Goal: Information Seeking & Learning: Learn about a topic

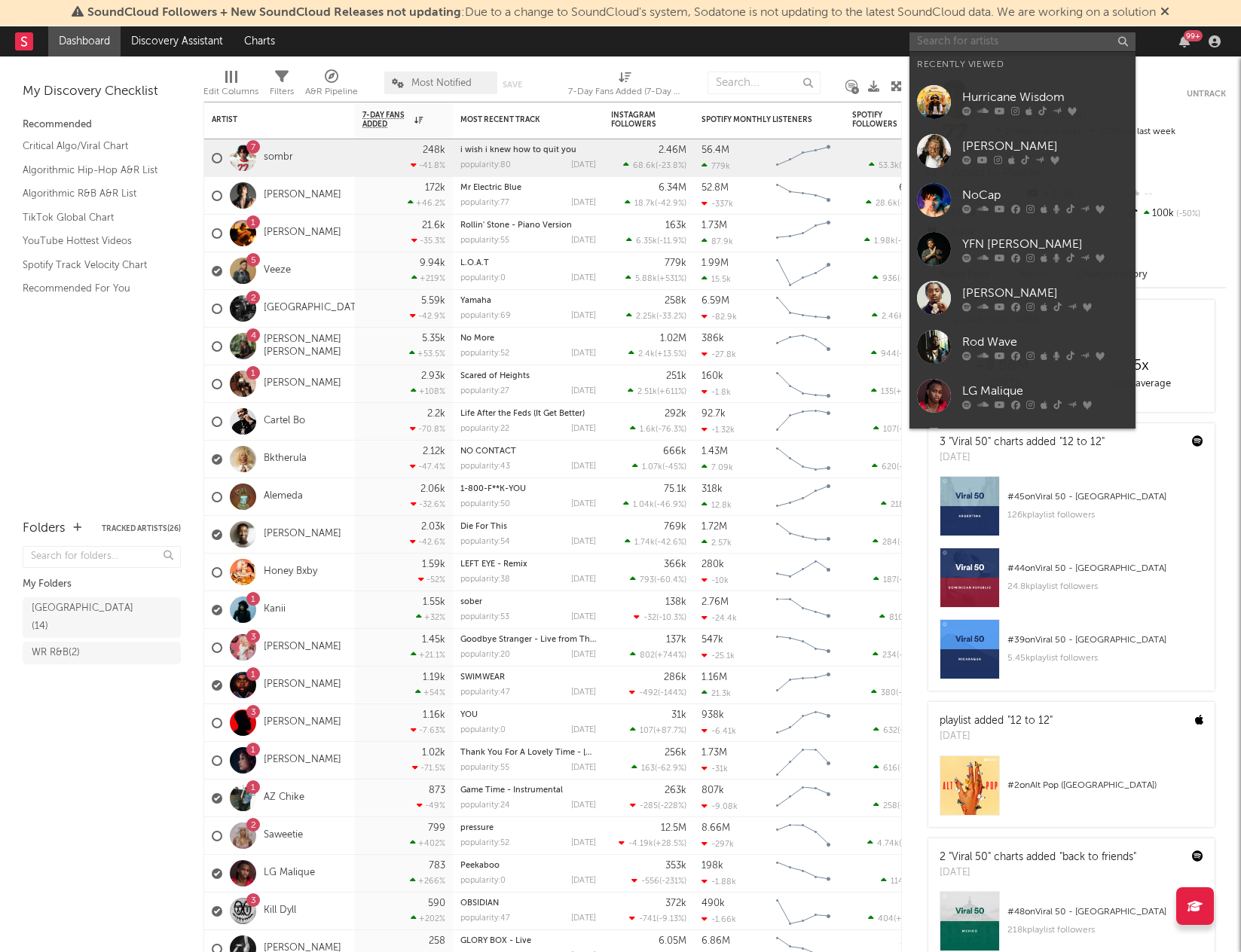
click at [968, 40] on input "text" at bounding box center [1023, 41] width 226 height 19
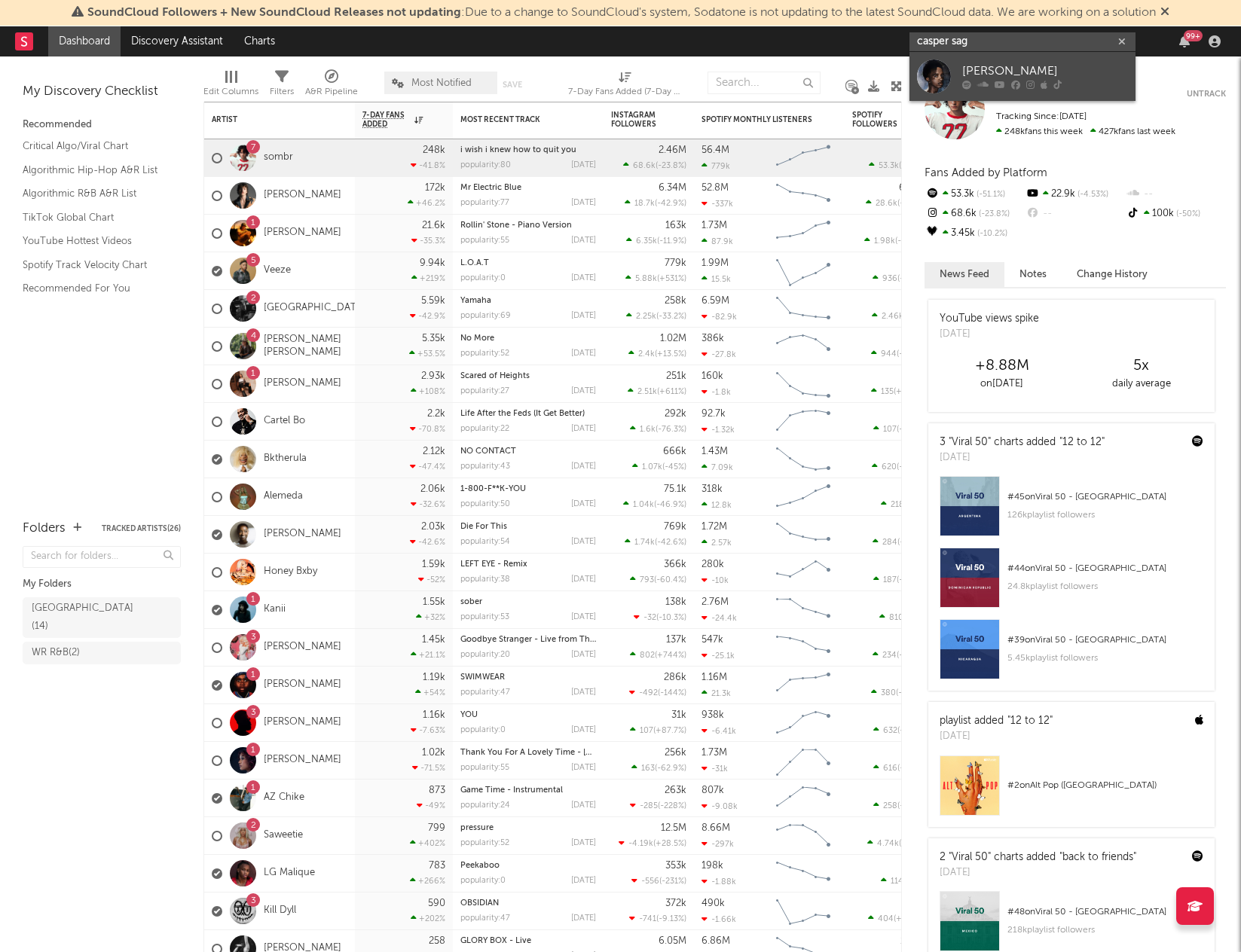
type input "casper sag"
click at [980, 76] on div "Casper Sage" at bounding box center [1045, 72] width 166 height 18
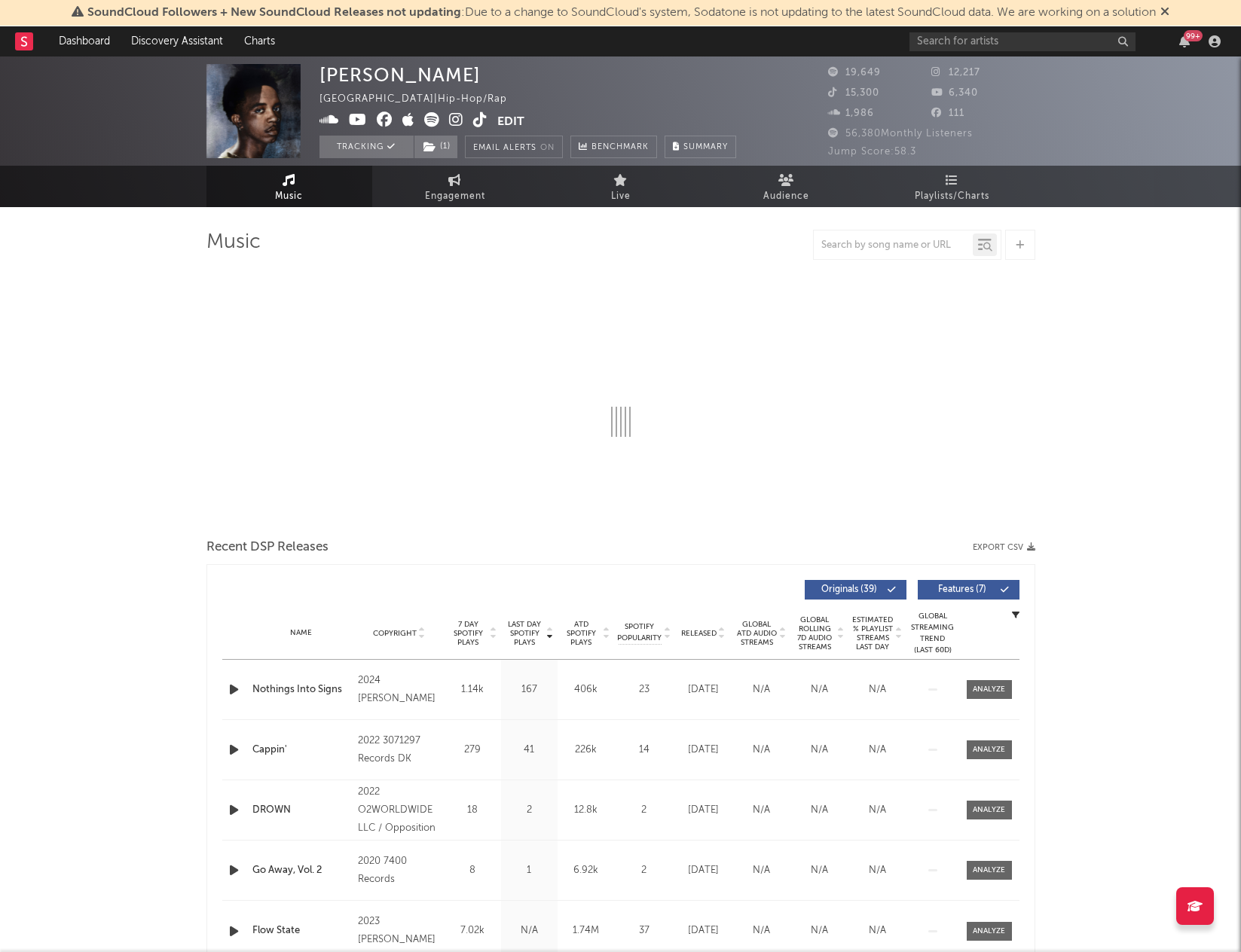
select select "6m"
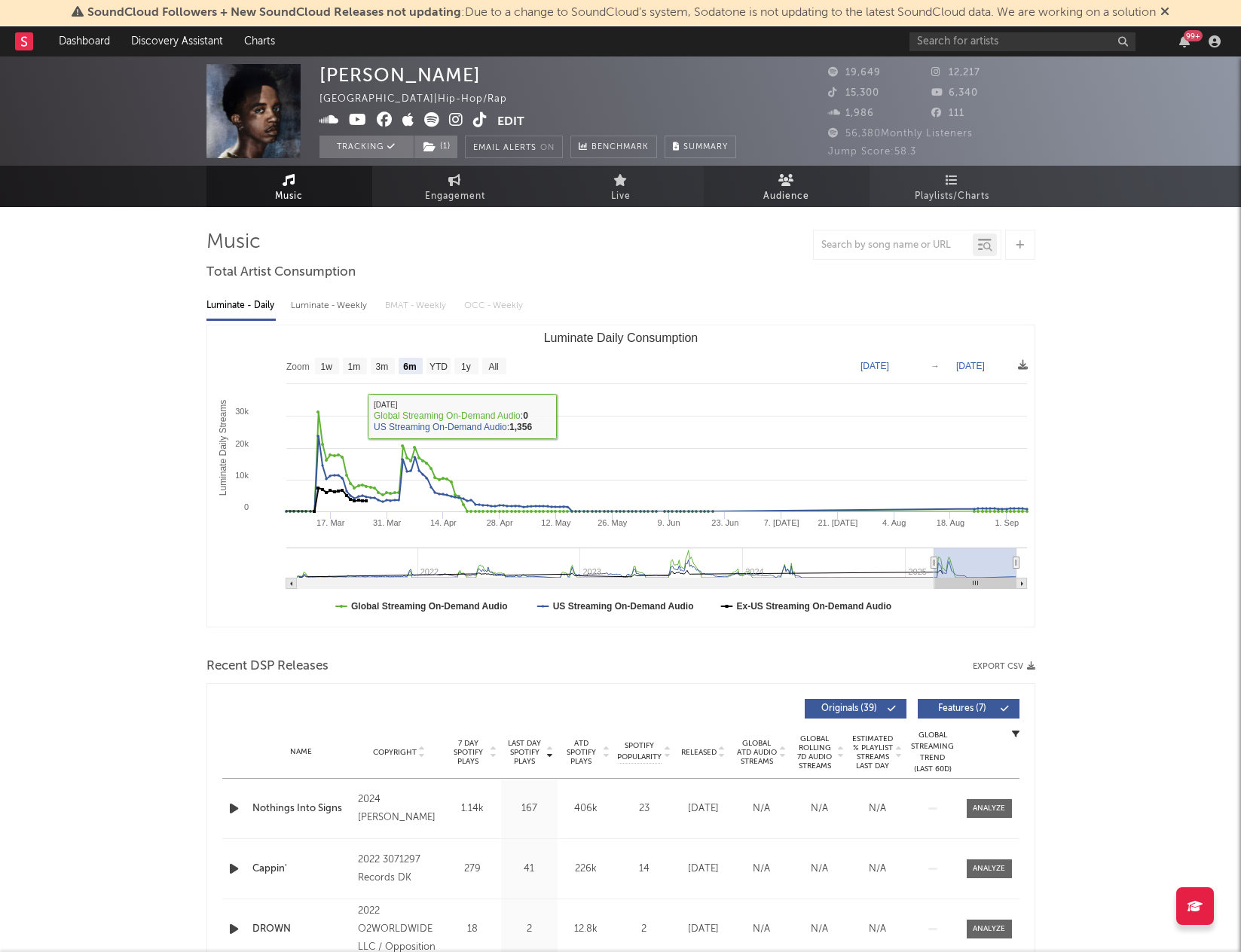
click at [780, 191] on span "Audience" at bounding box center [786, 196] width 46 height 18
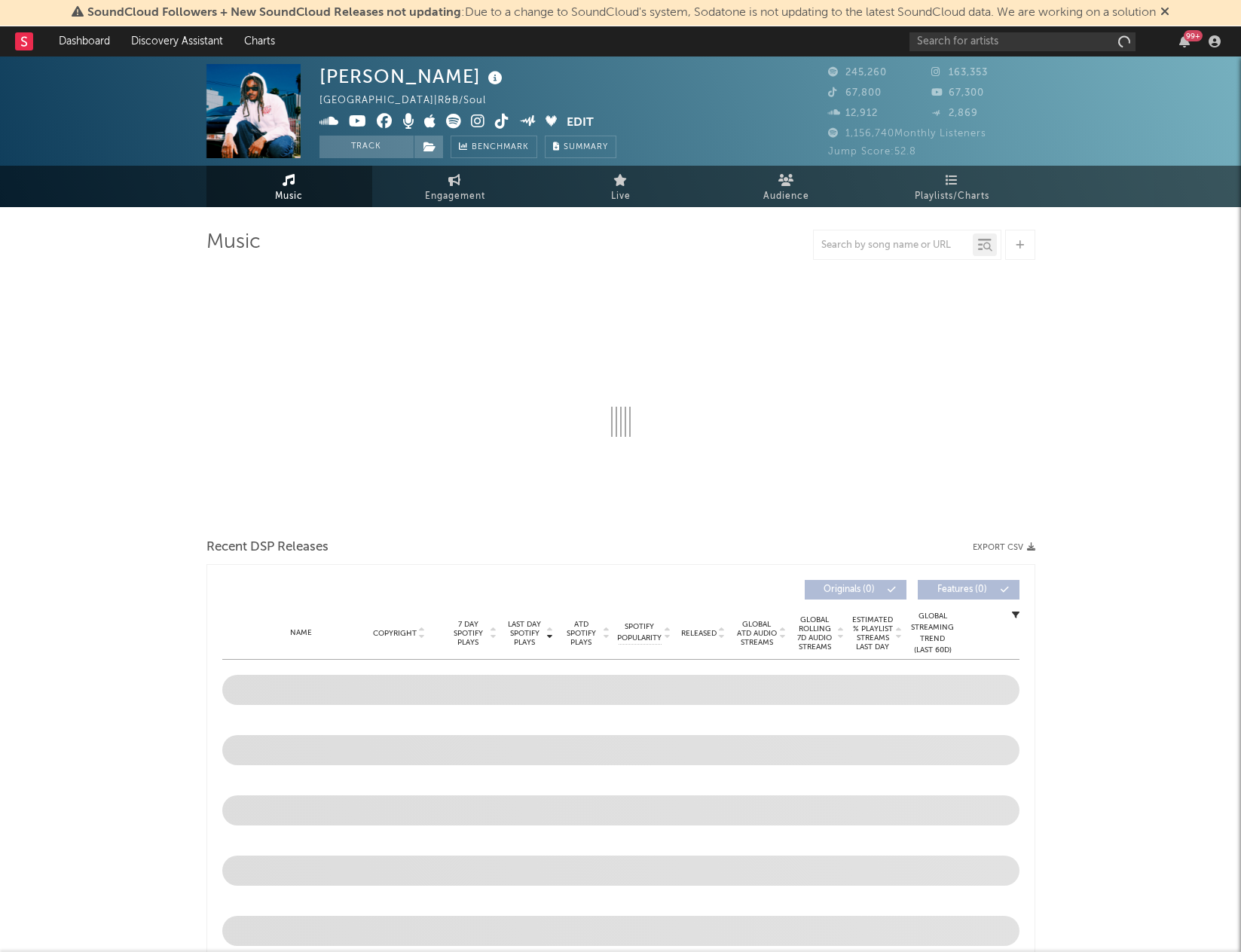
select select "6m"
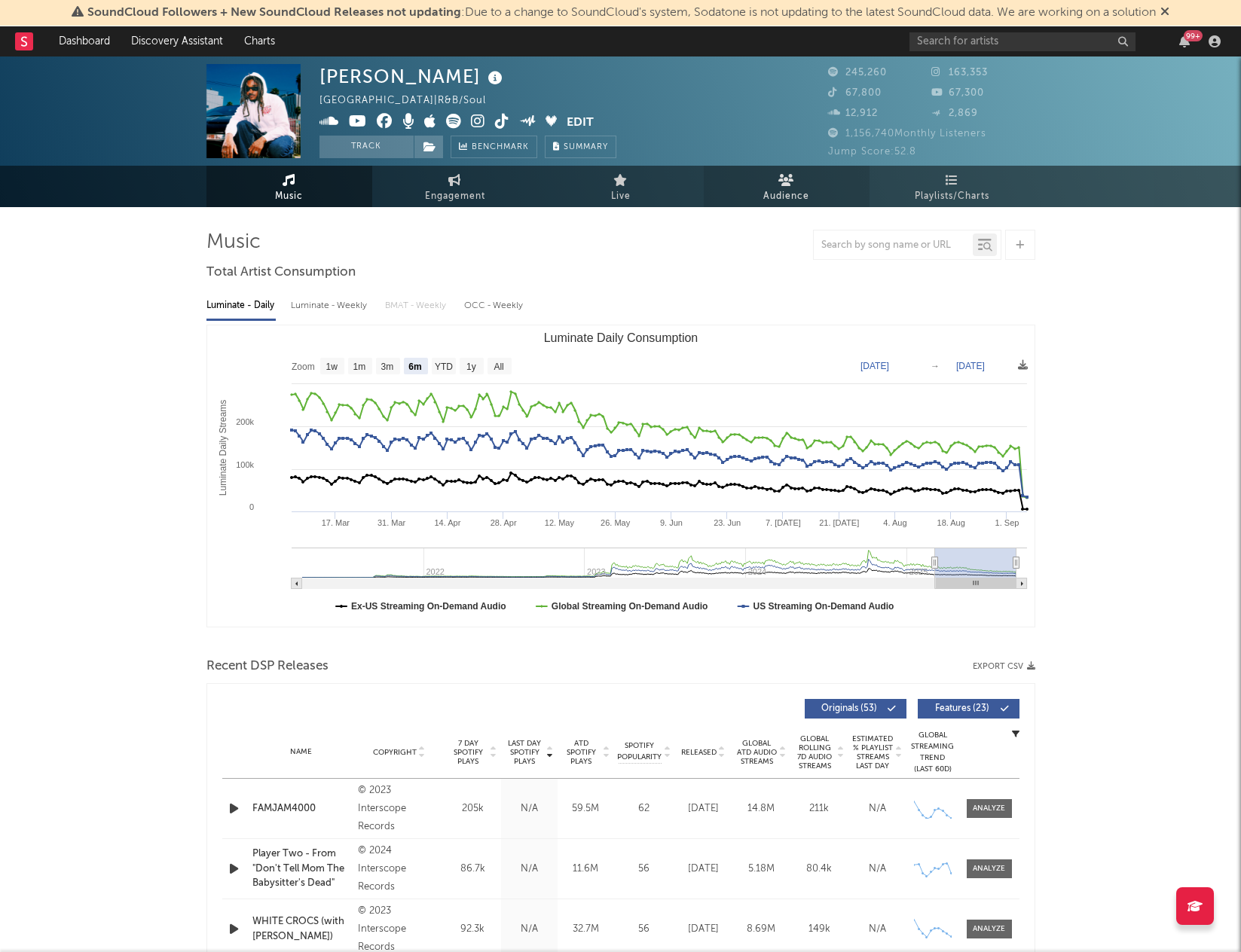
click at [781, 195] on span "Audience" at bounding box center [786, 196] width 46 height 18
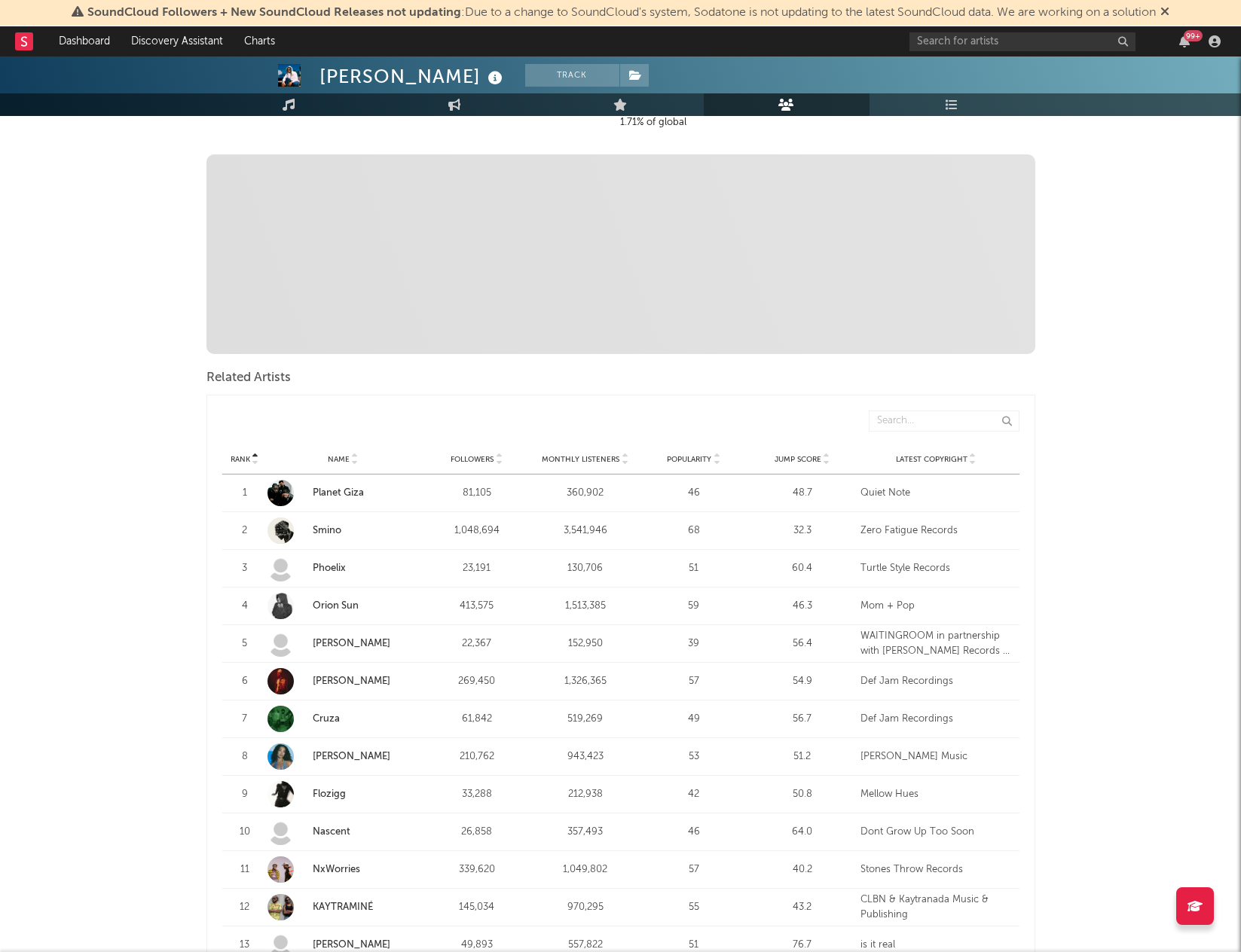
scroll to position [296, 0]
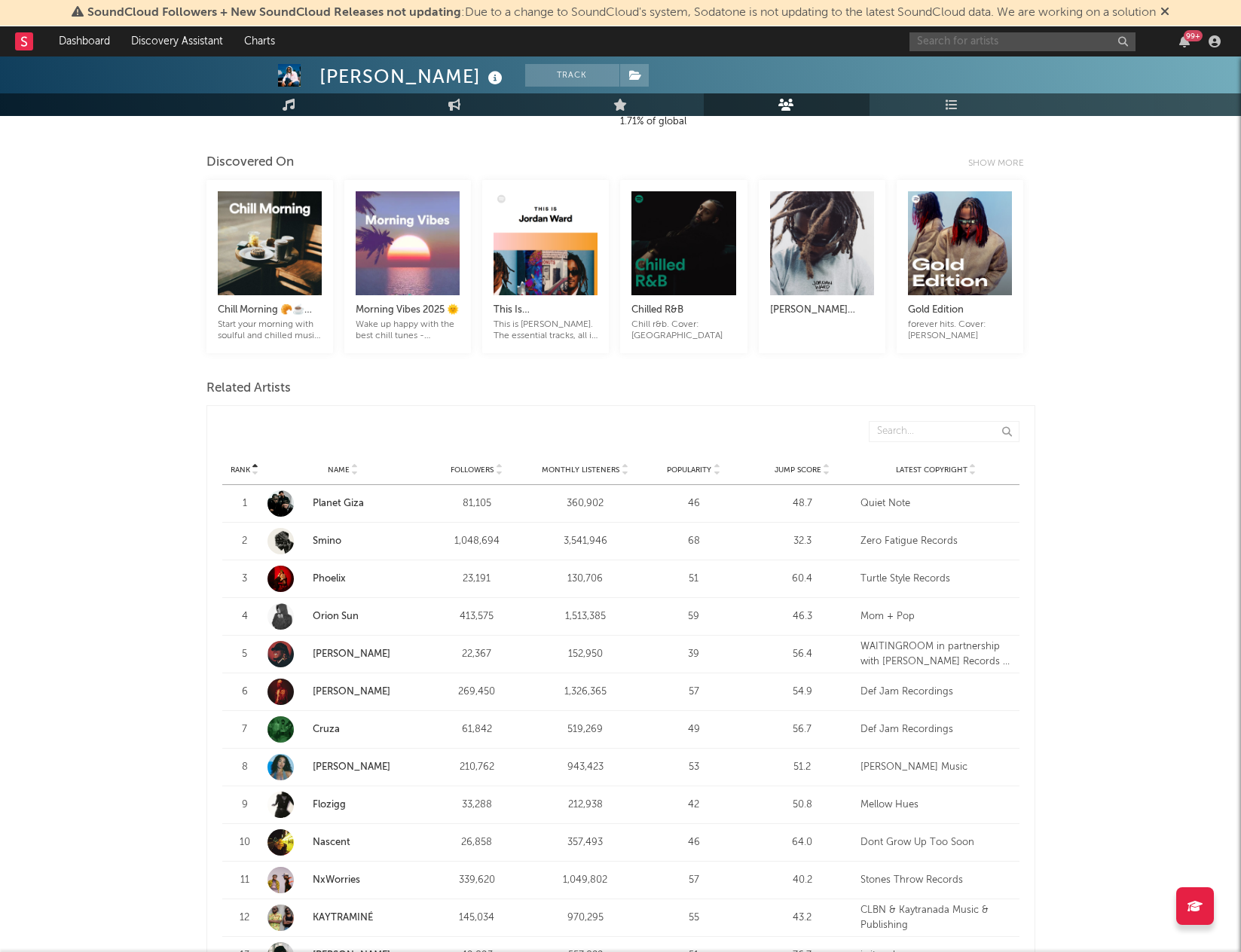
click at [943, 33] on input "text" at bounding box center [1023, 41] width 226 height 19
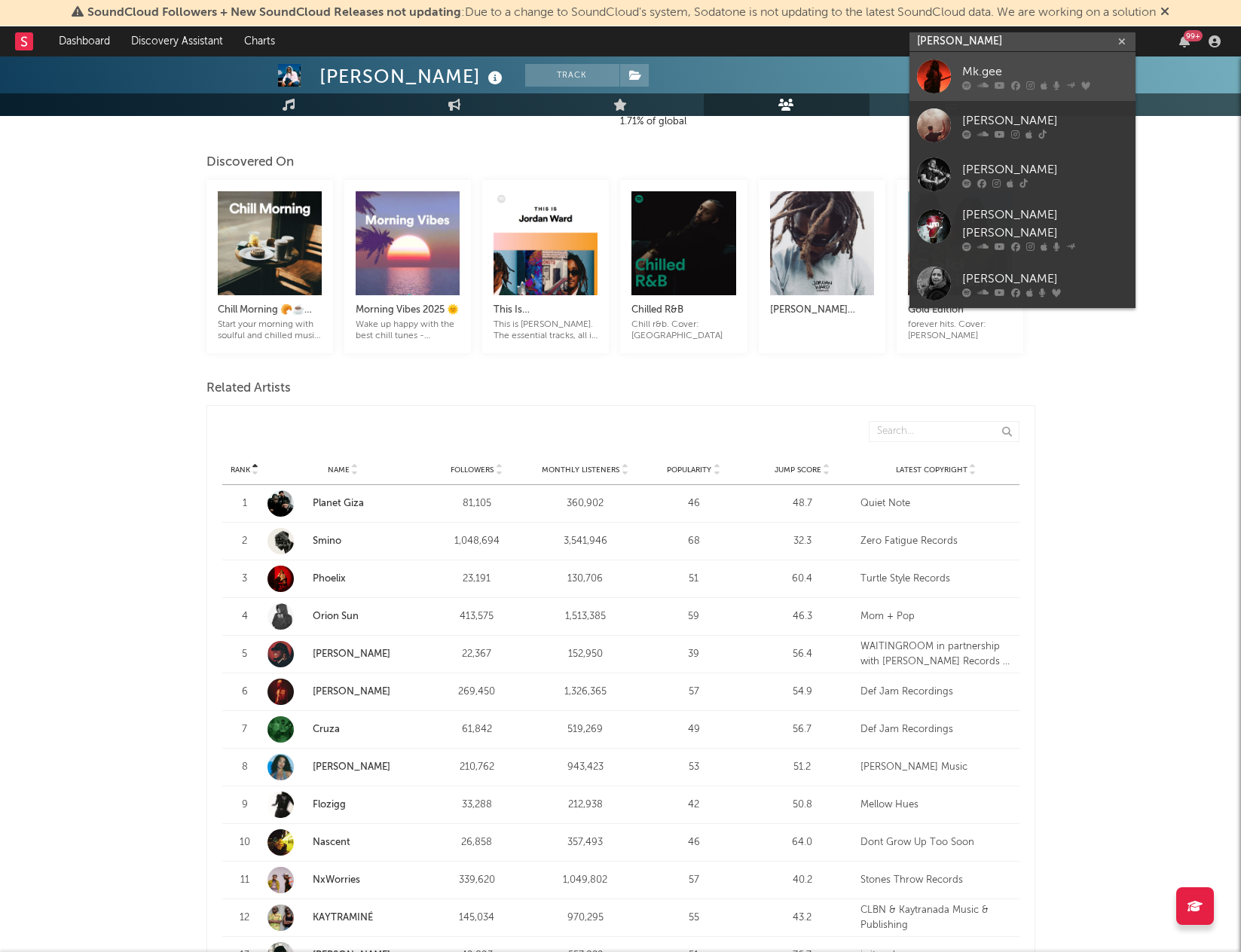
type input "mk gee"
click at [968, 71] on div "Mk.gee" at bounding box center [1045, 72] width 166 height 18
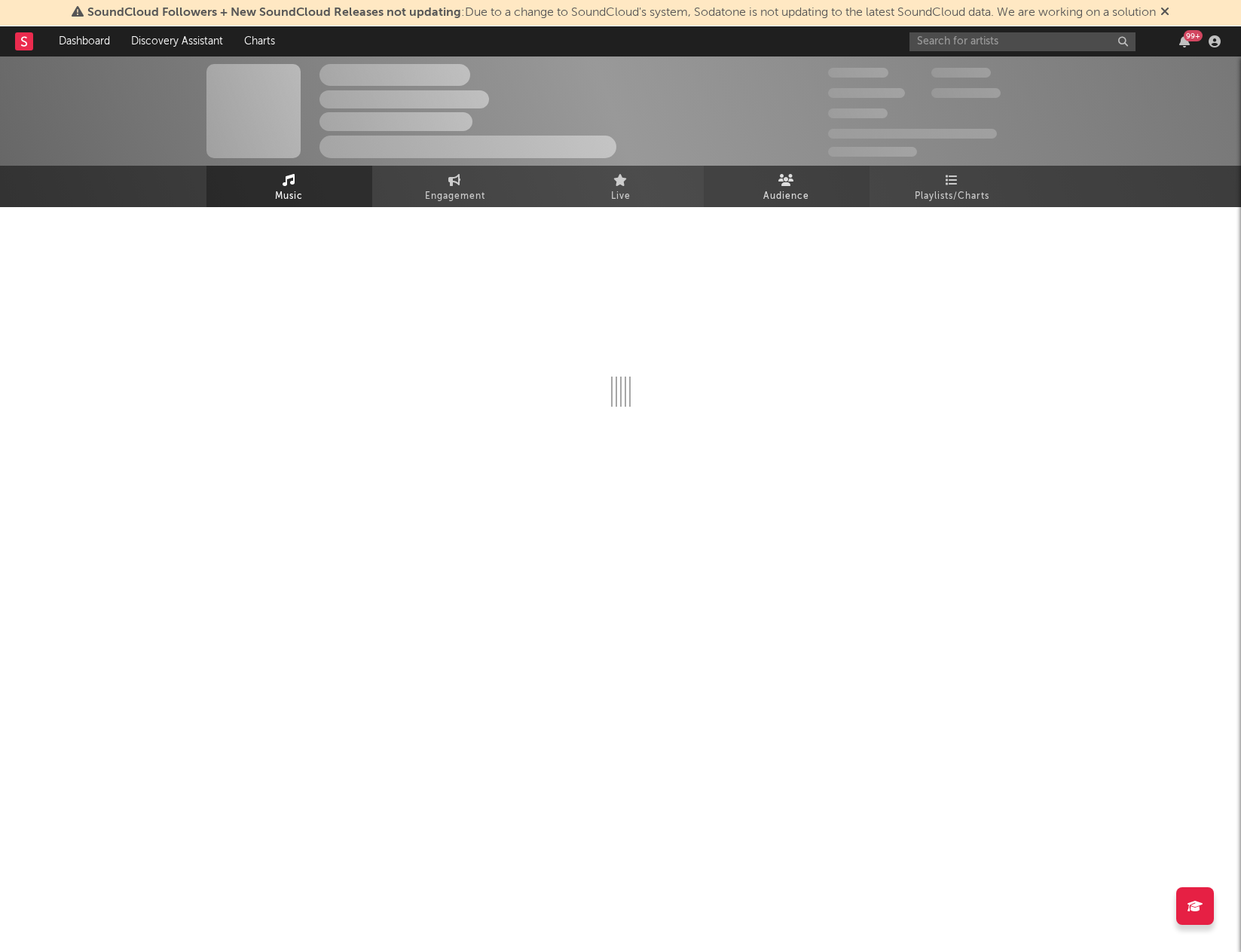
click at [779, 194] on span "Audience" at bounding box center [786, 196] width 46 height 18
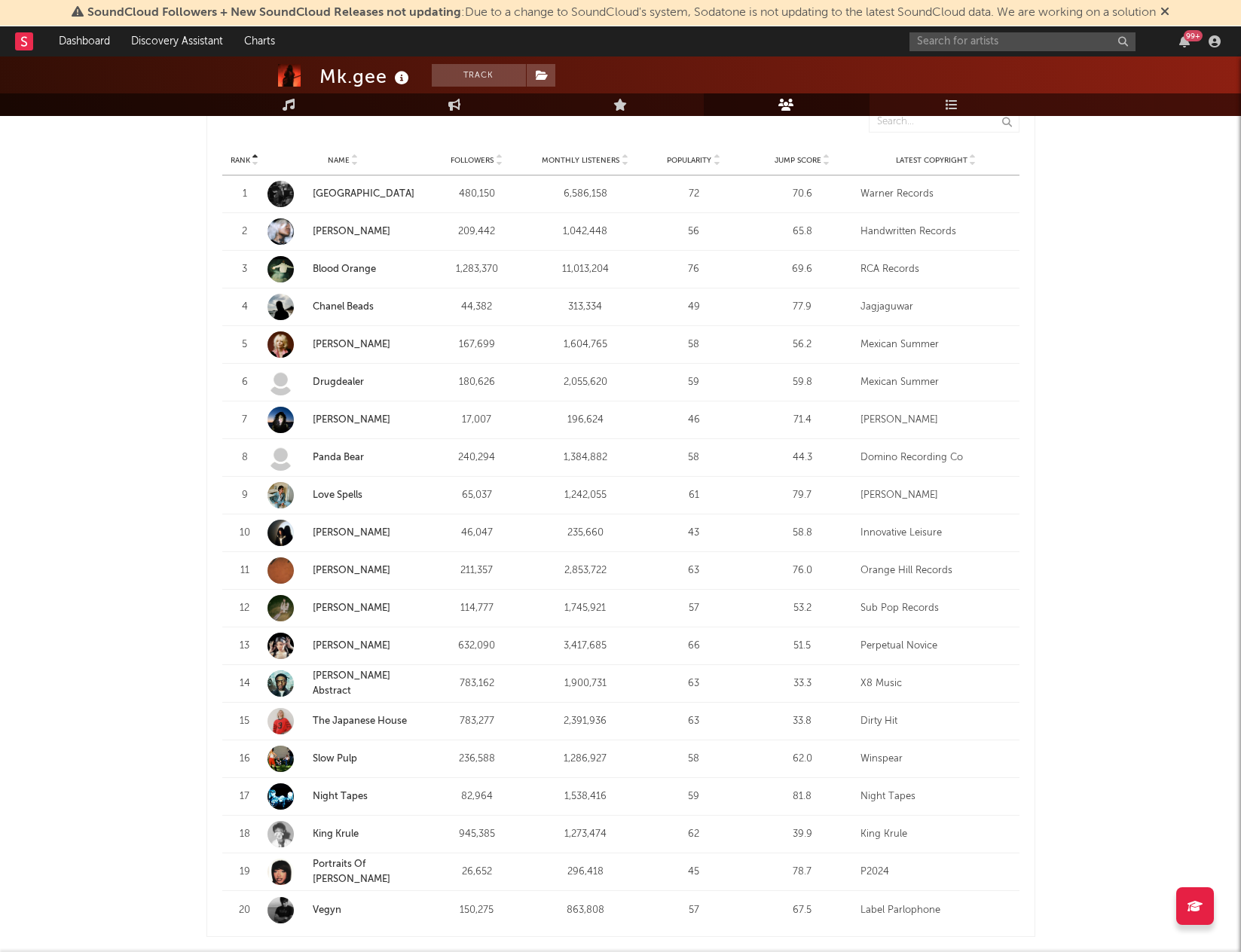
scroll to position [606, 0]
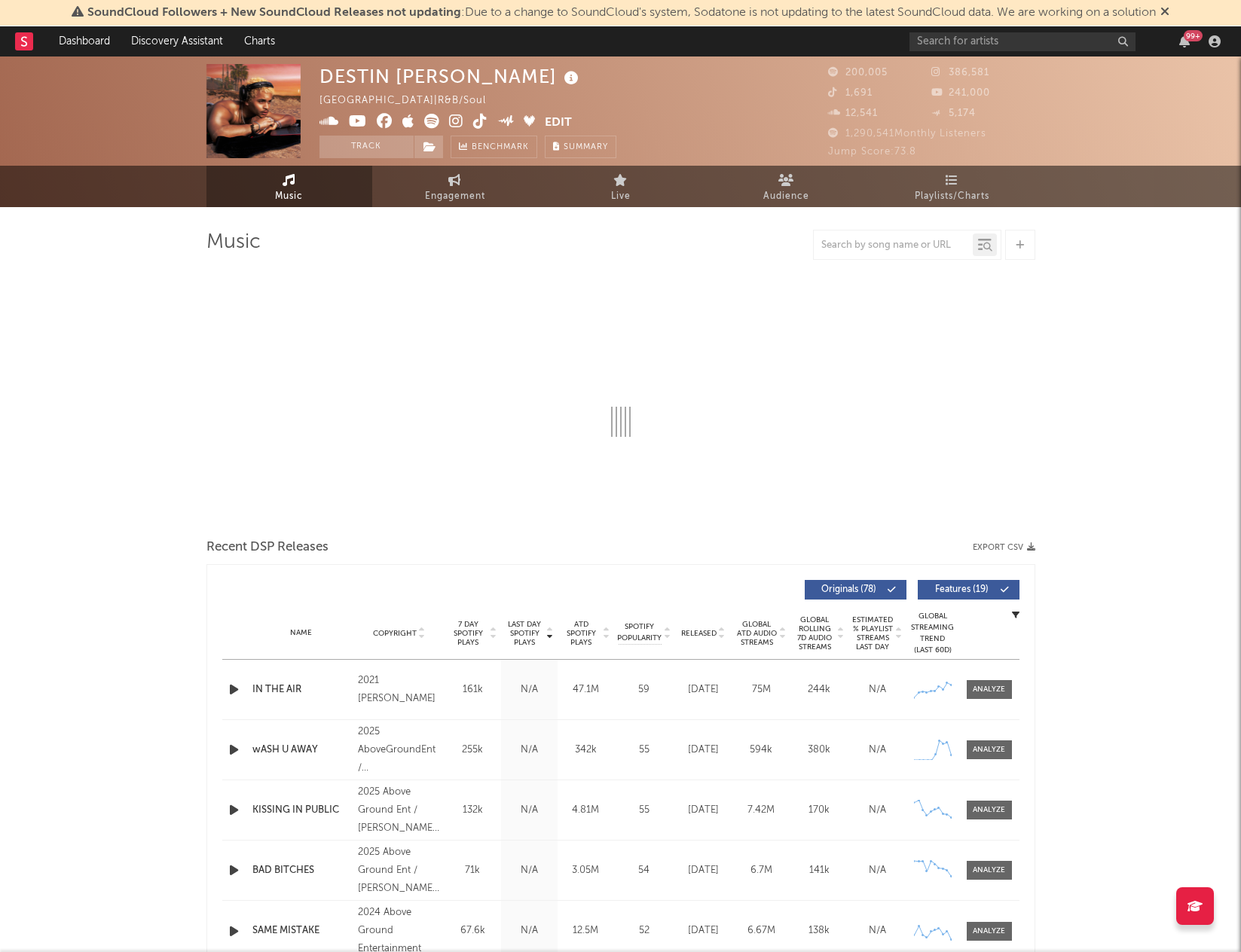
select select "6m"
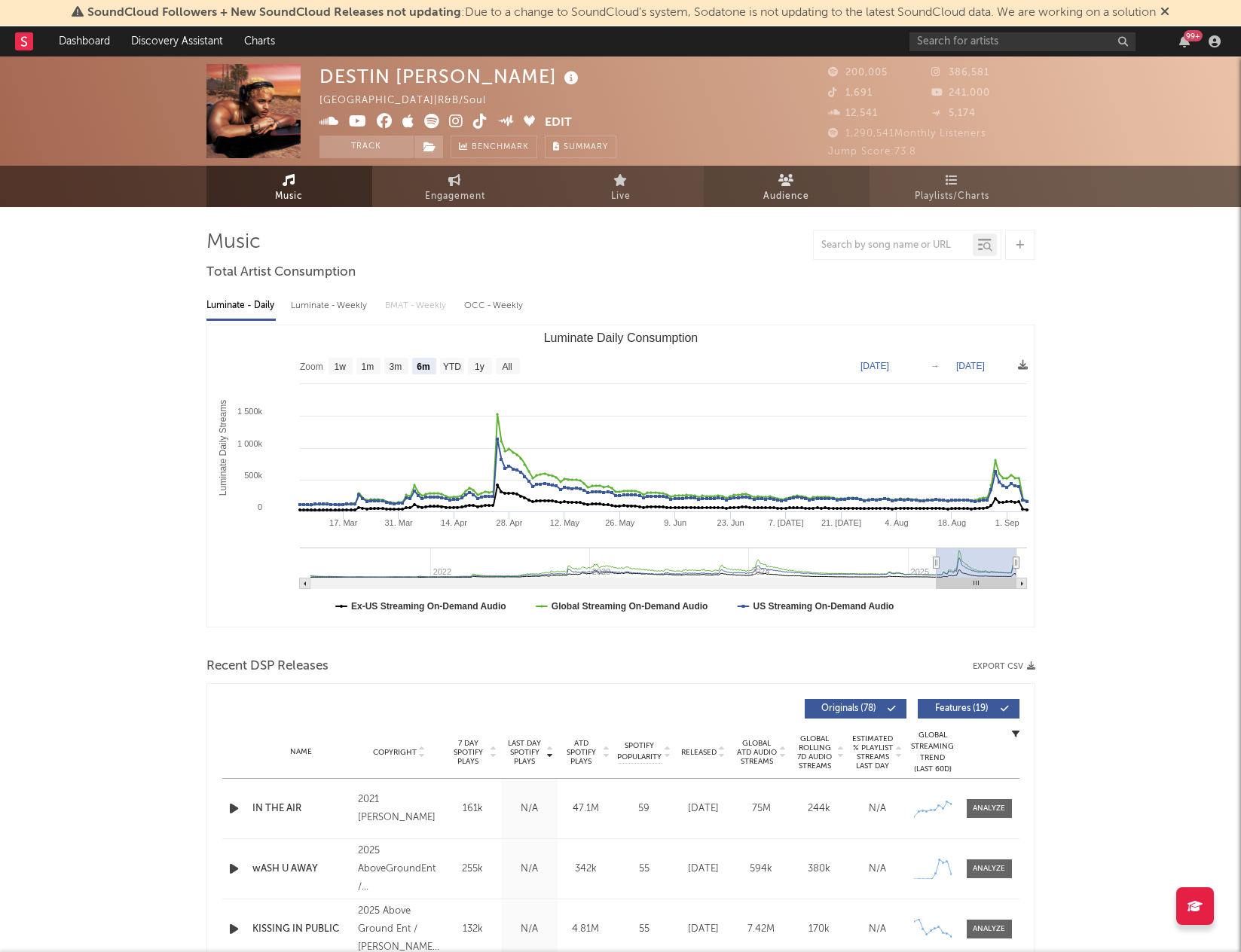
click at [764, 200] on span "Audience" at bounding box center [786, 196] width 46 height 18
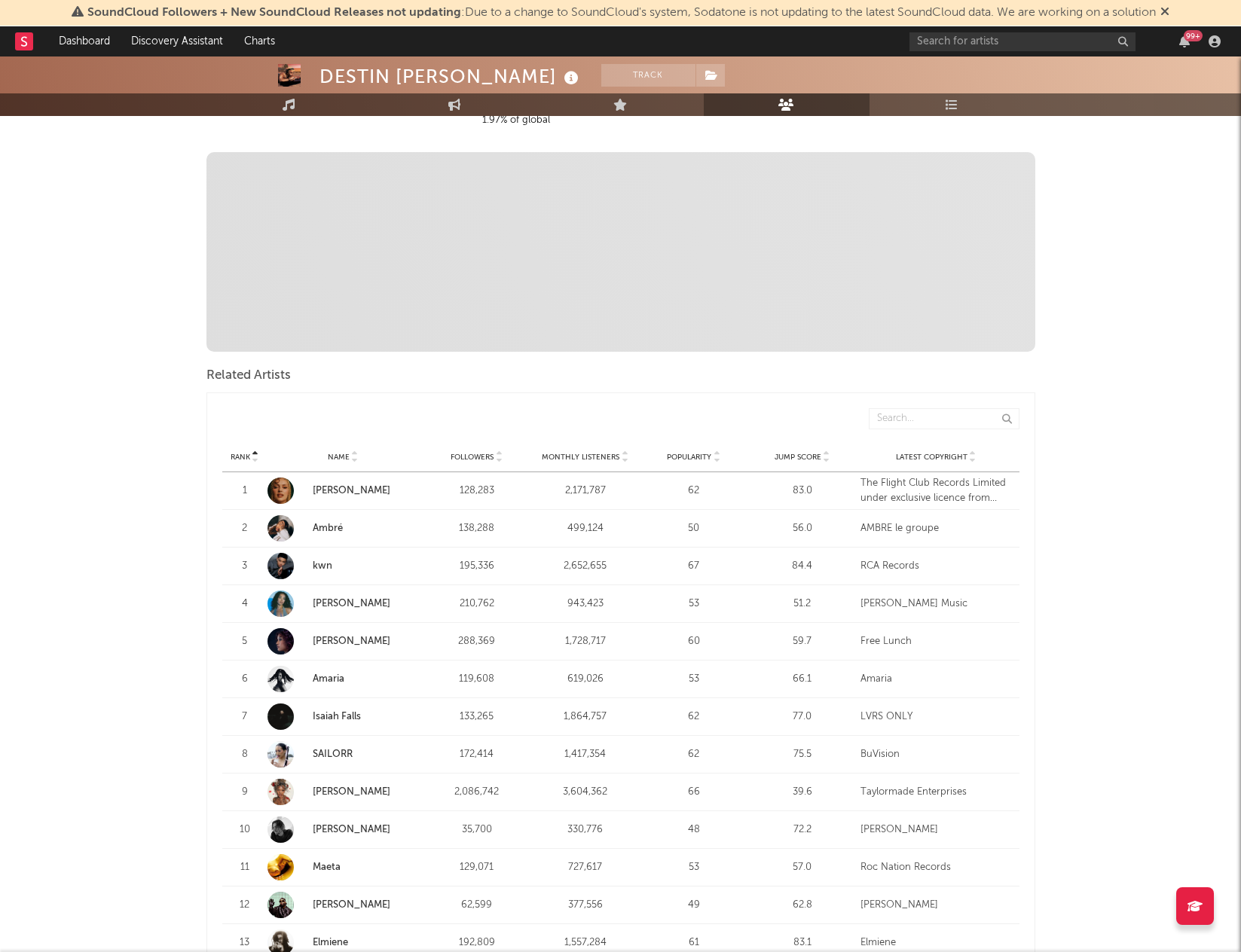
scroll to position [324, 0]
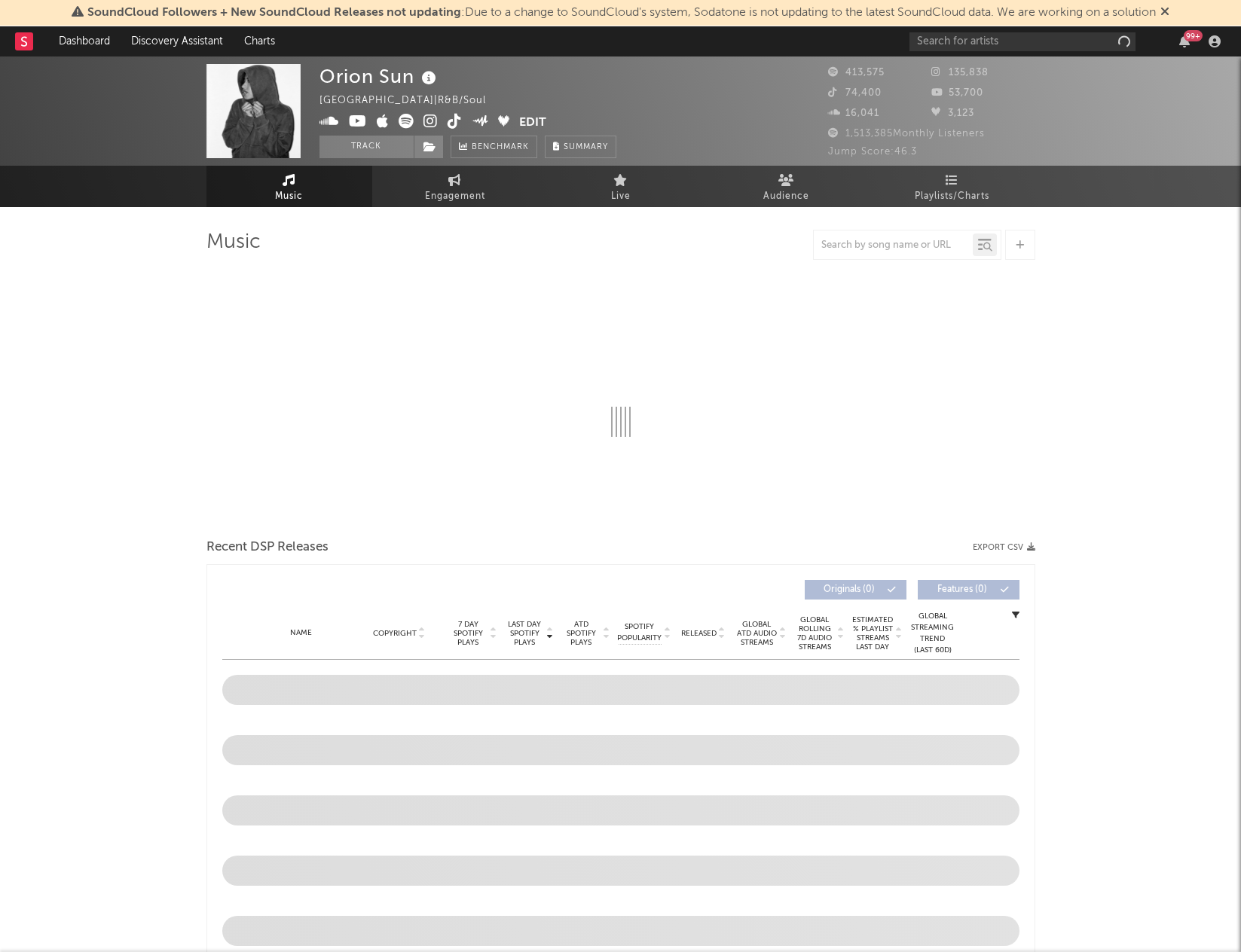
select select "6m"
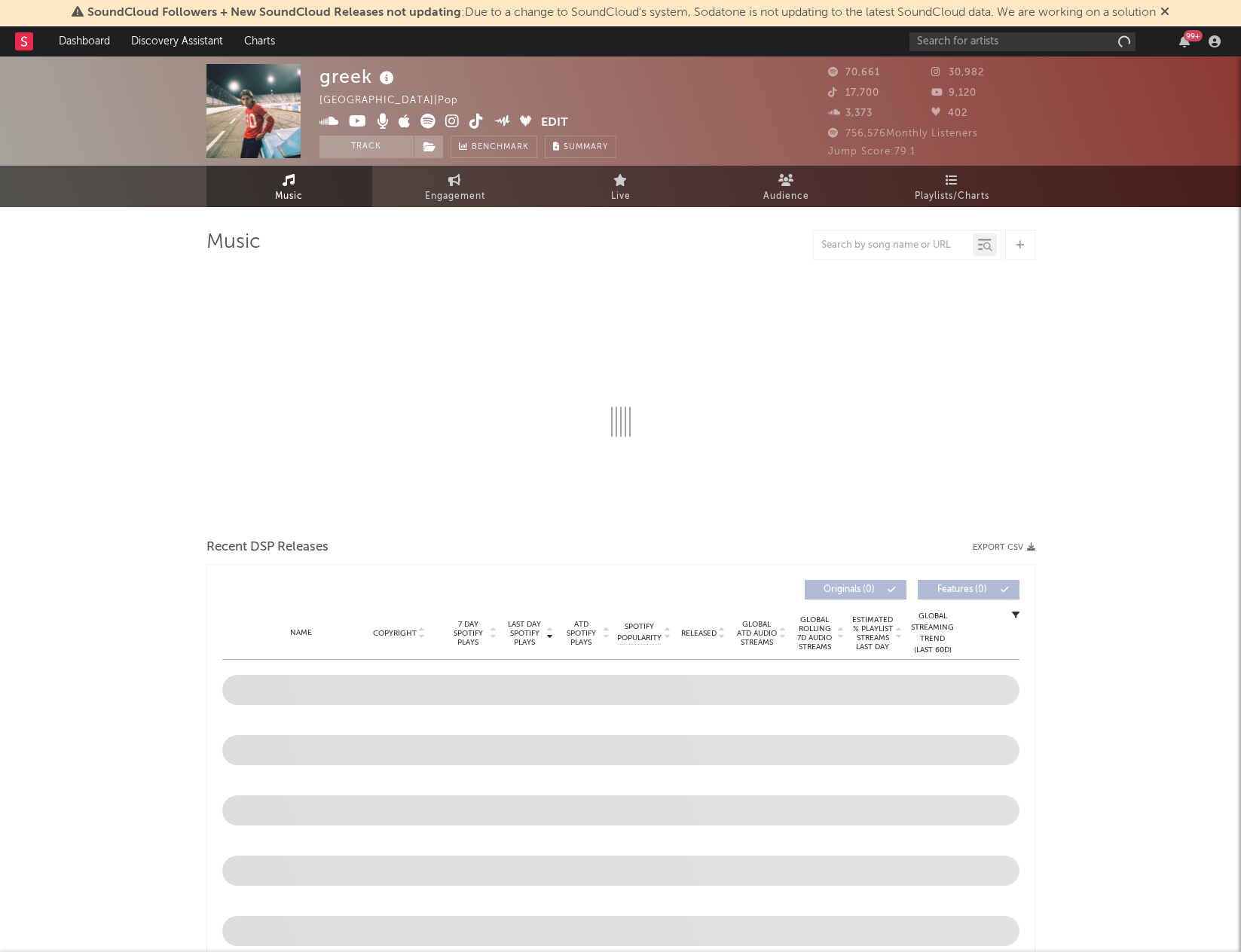
select select "6m"
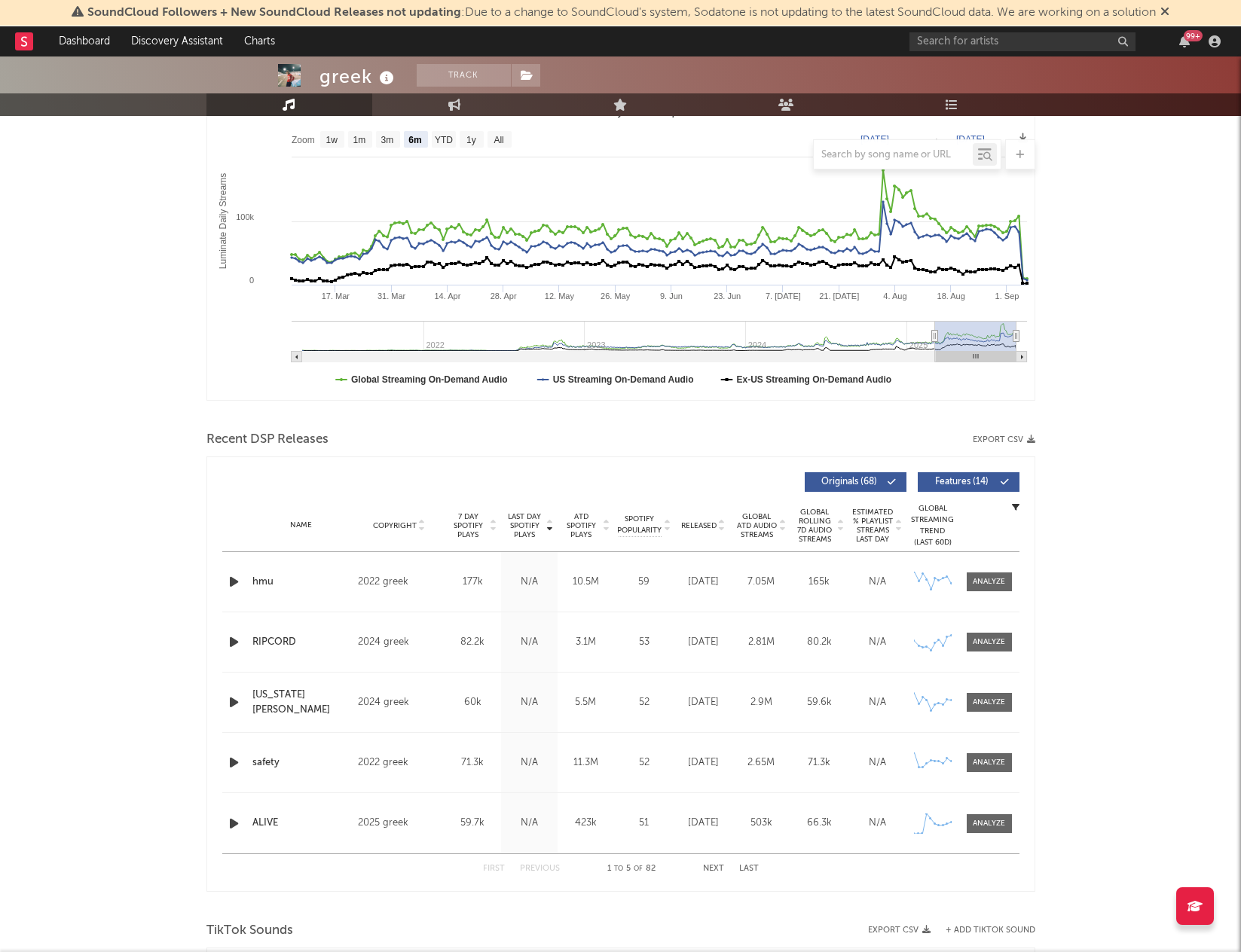
scroll to position [78, 0]
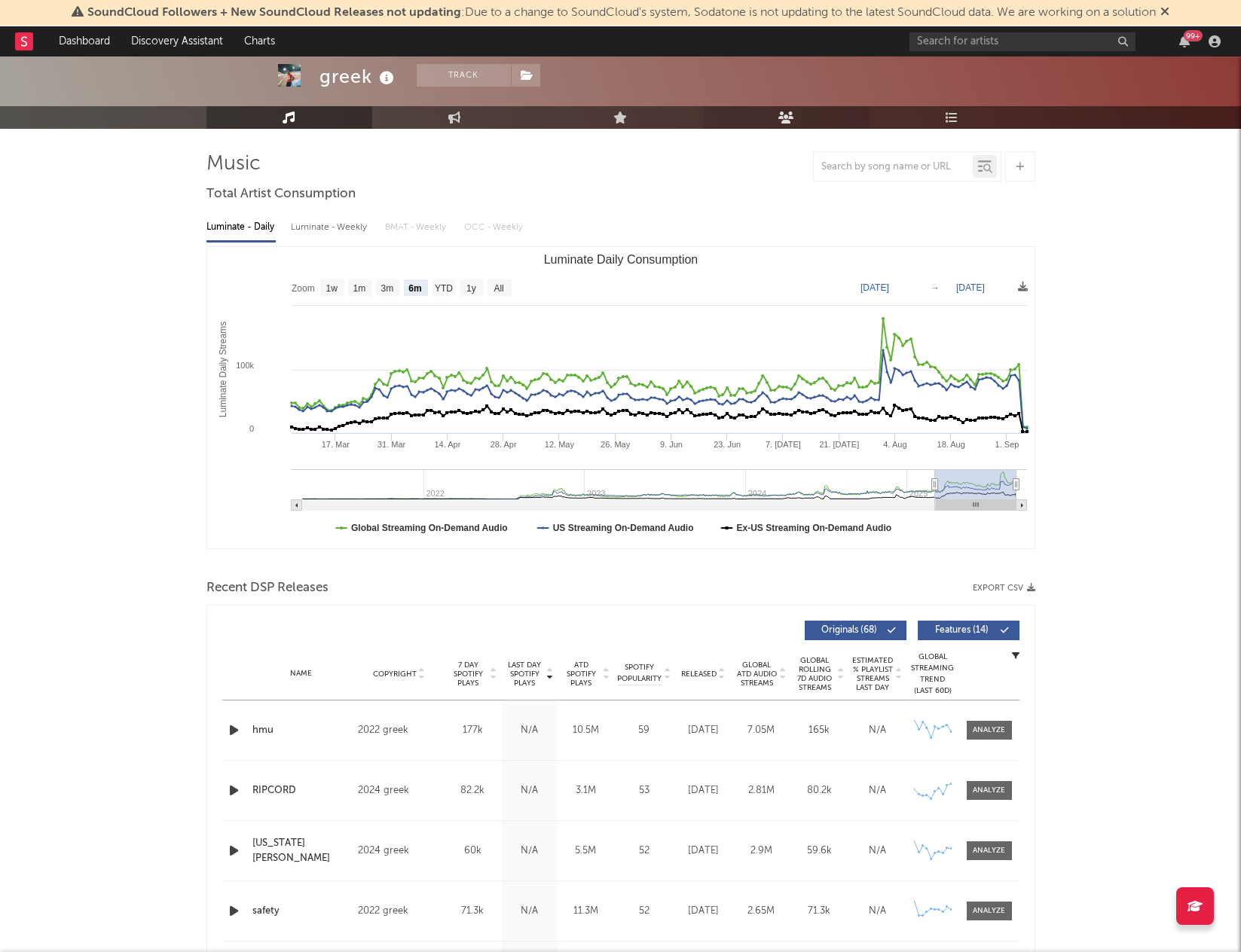
click at [800, 110] on link "Audience" at bounding box center [786, 117] width 166 height 22
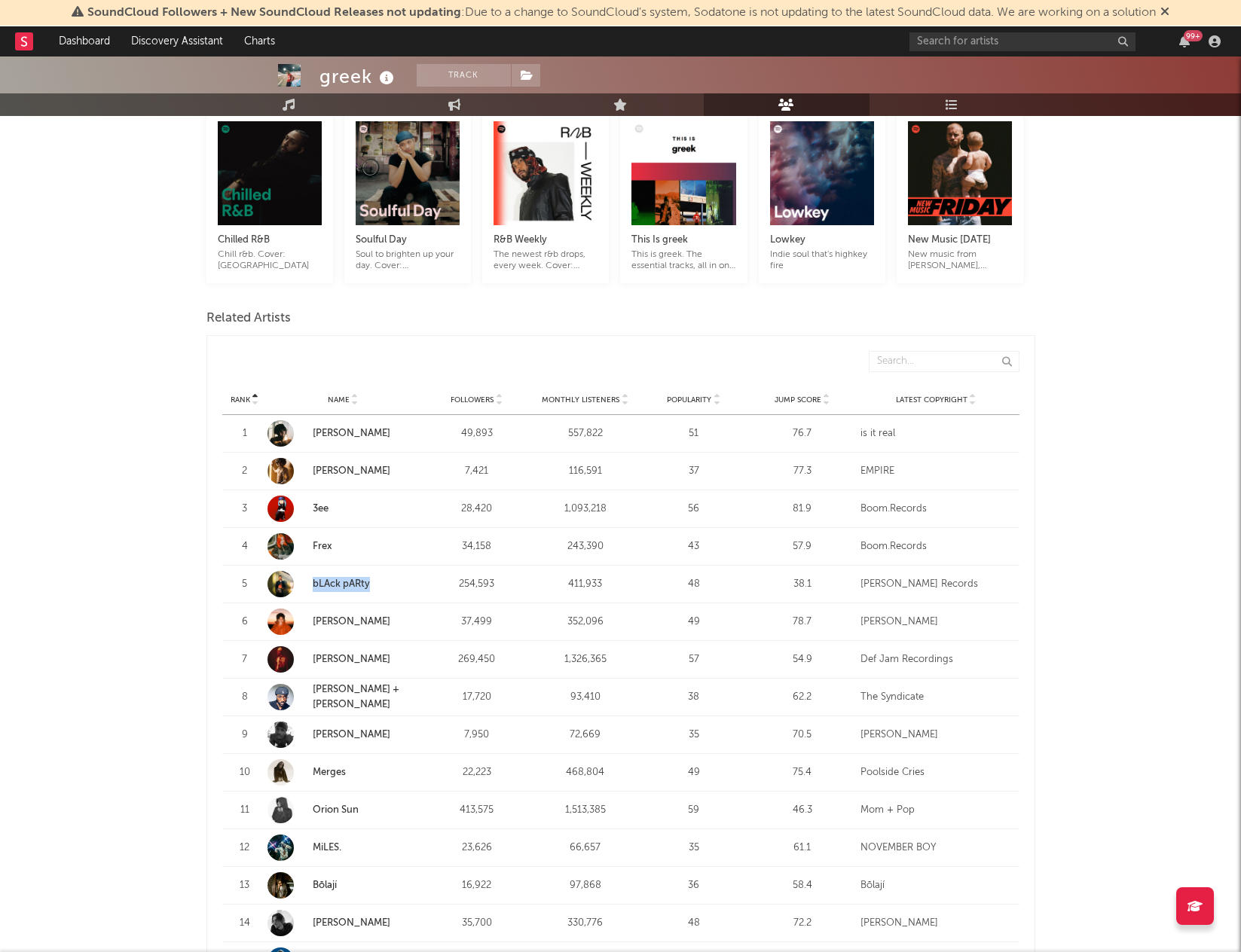
scroll to position [367, 0]
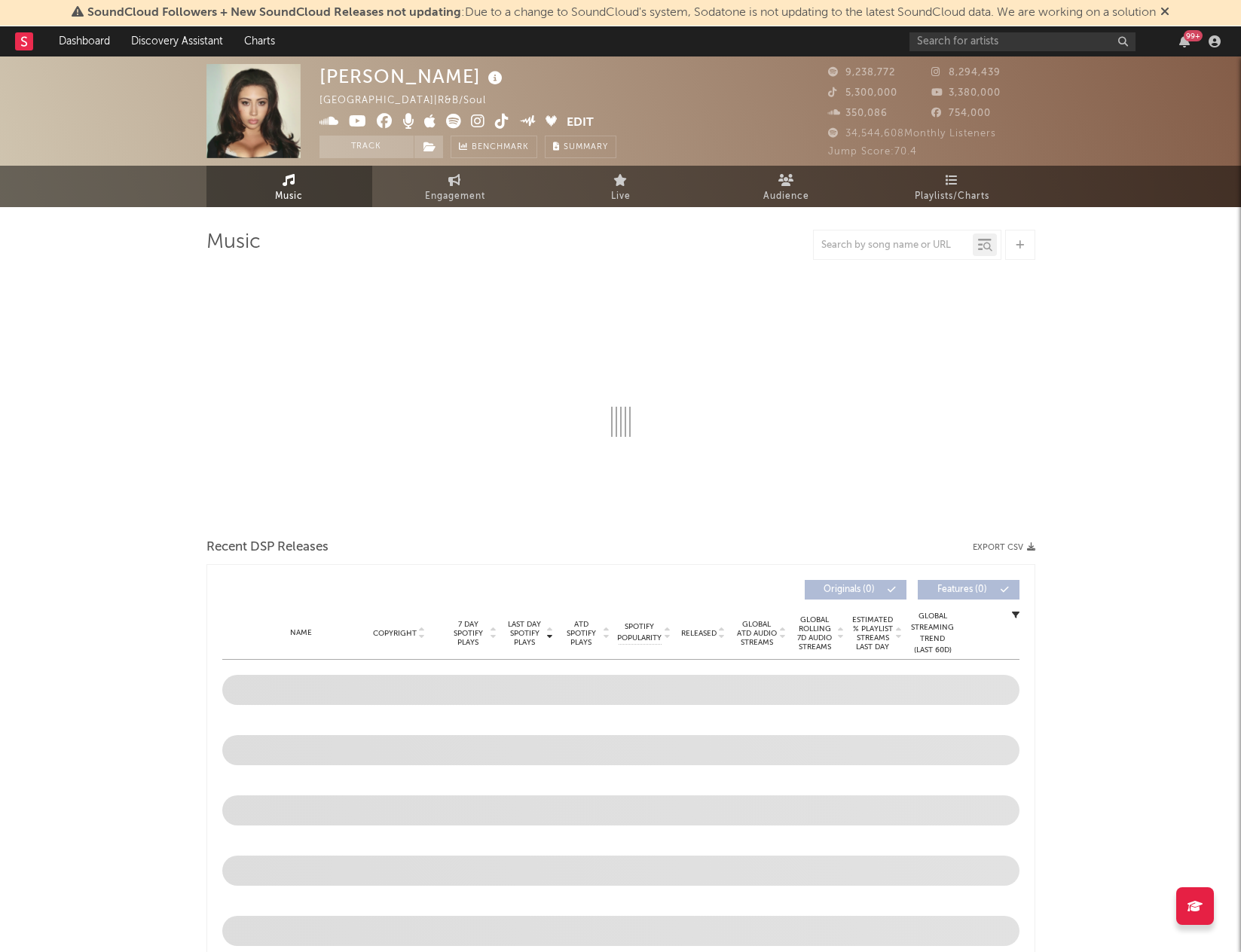
select select "6m"
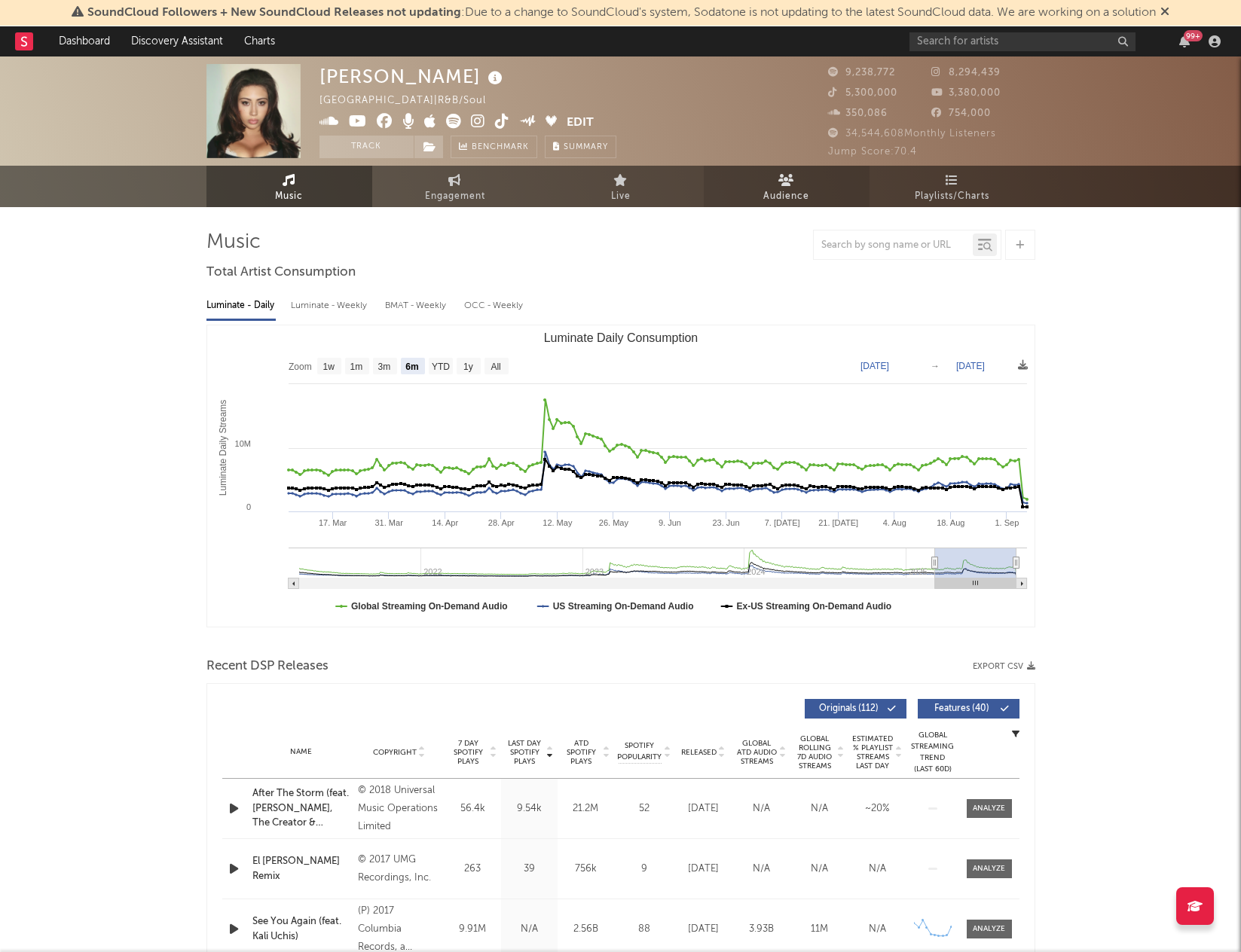
click at [780, 174] on icon at bounding box center [786, 179] width 16 height 12
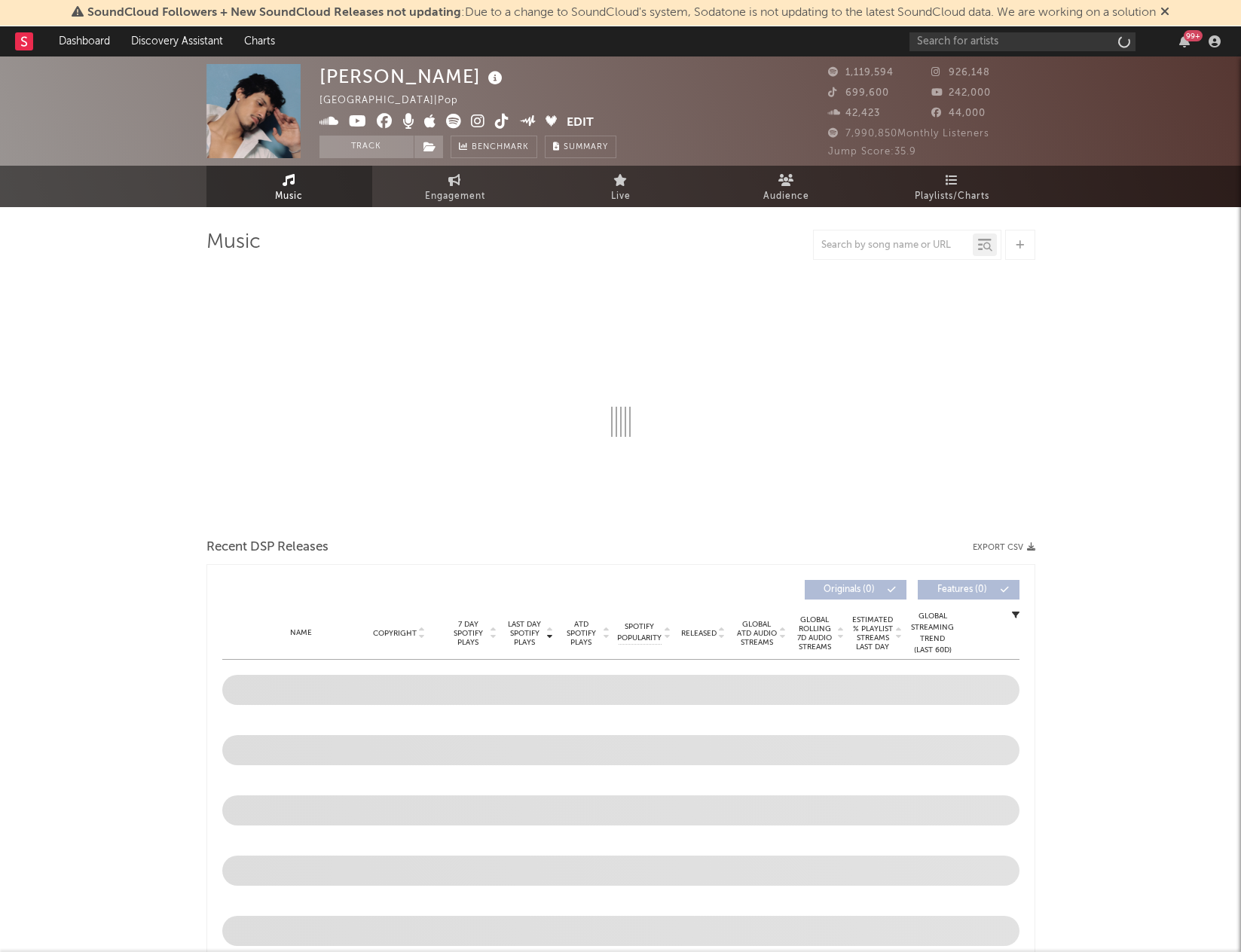
select select "6m"
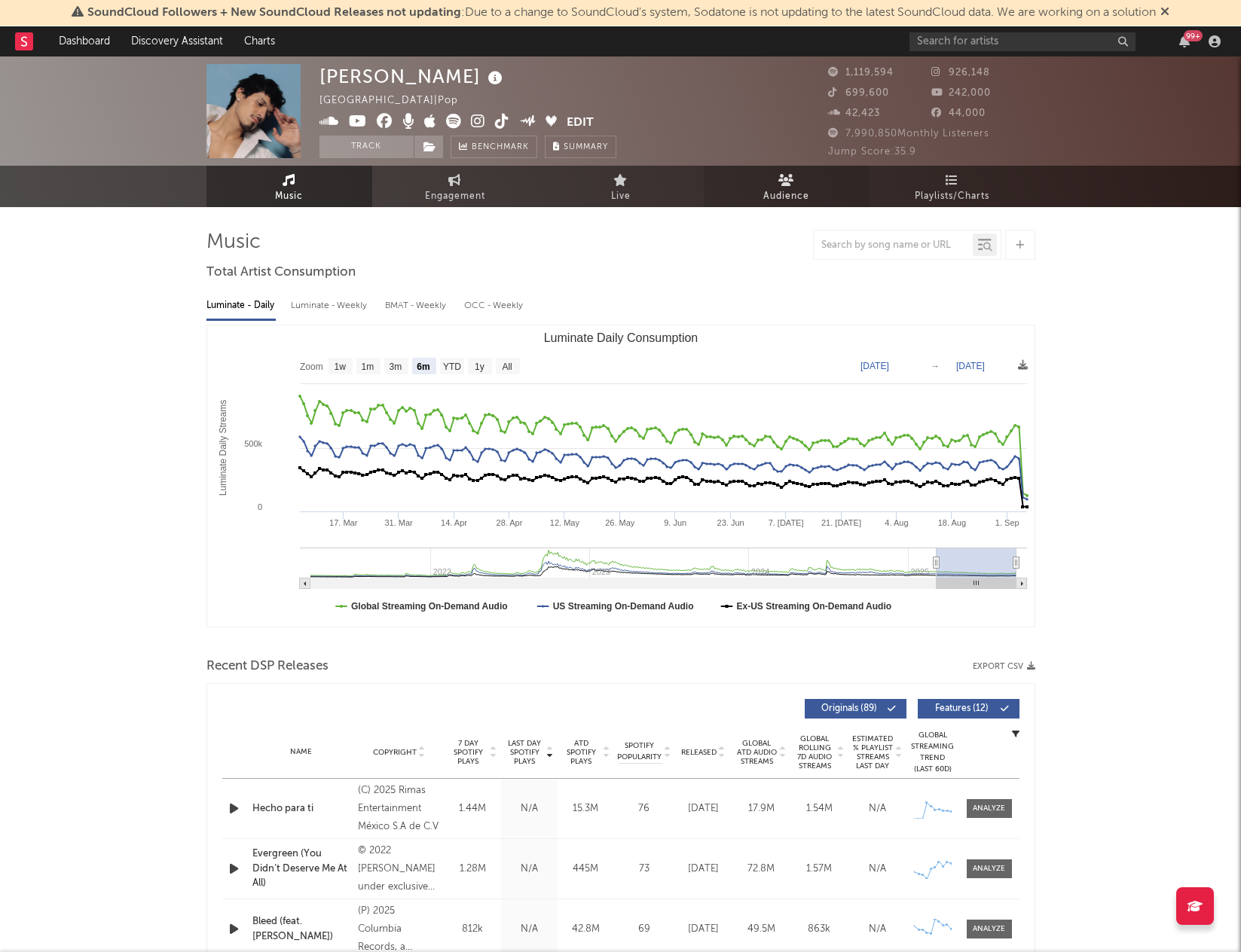
click at [790, 187] on span "Audience" at bounding box center [786, 196] width 46 height 18
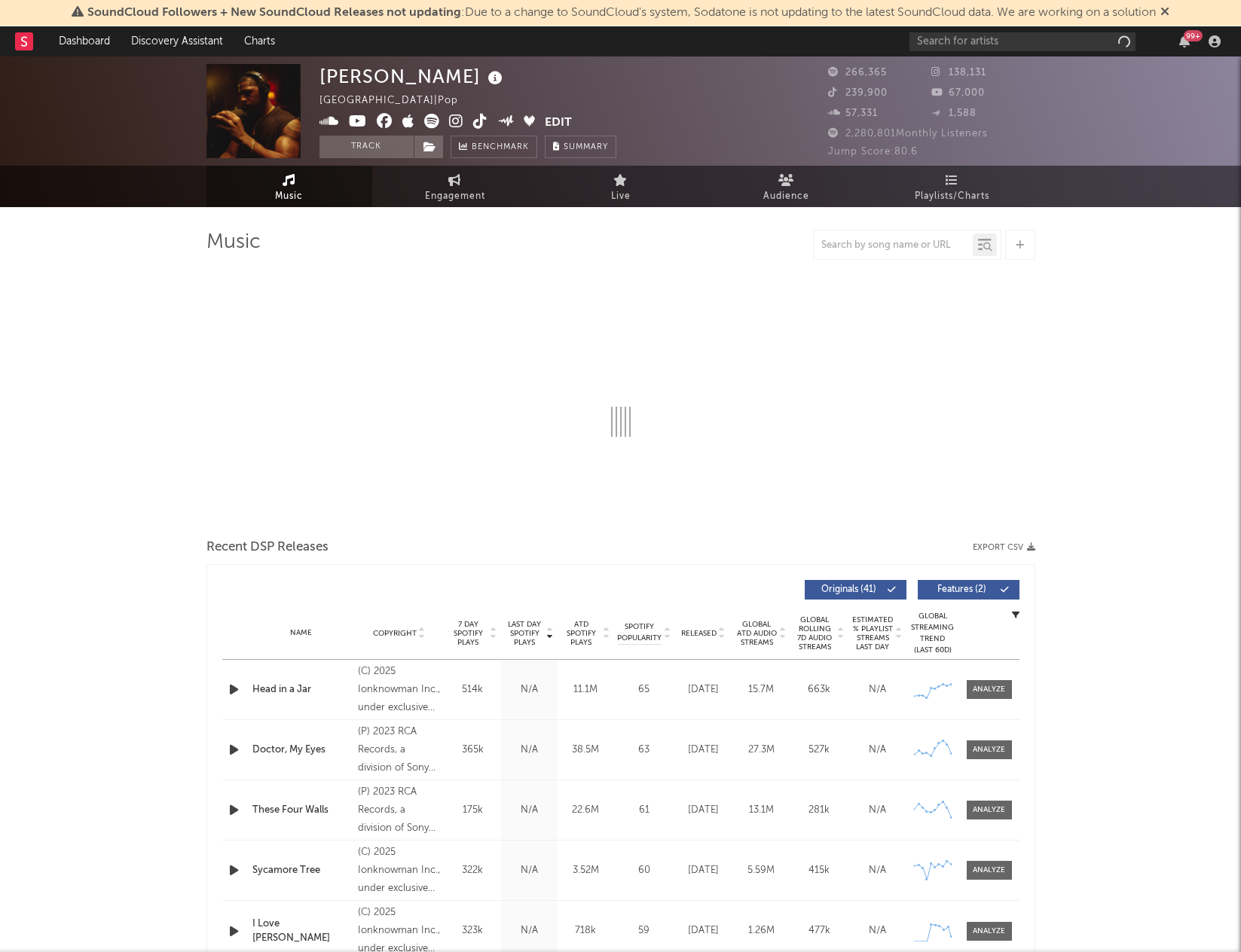
select select "6m"
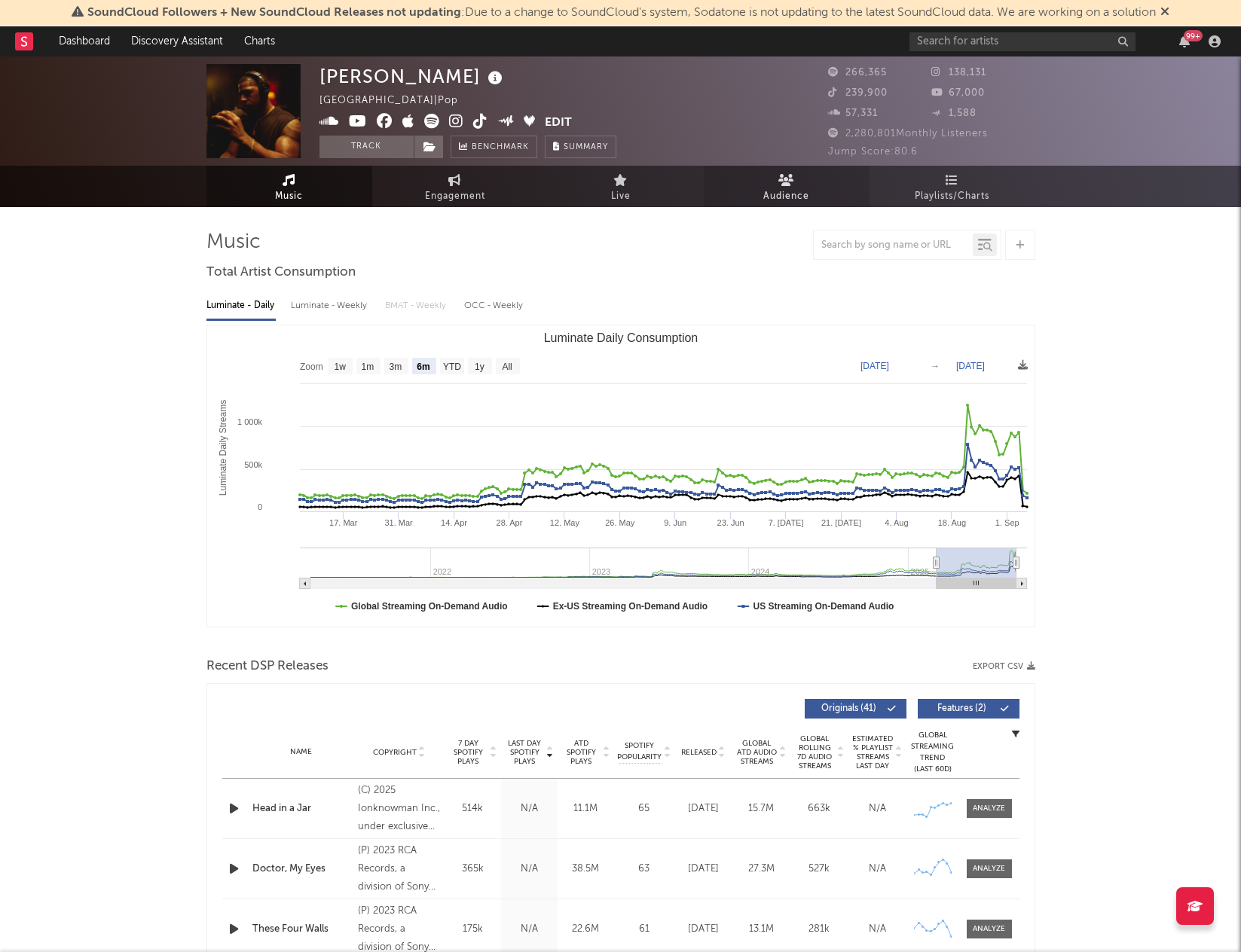
click at [802, 177] on link "Audience" at bounding box center [786, 186] width 166 height 41
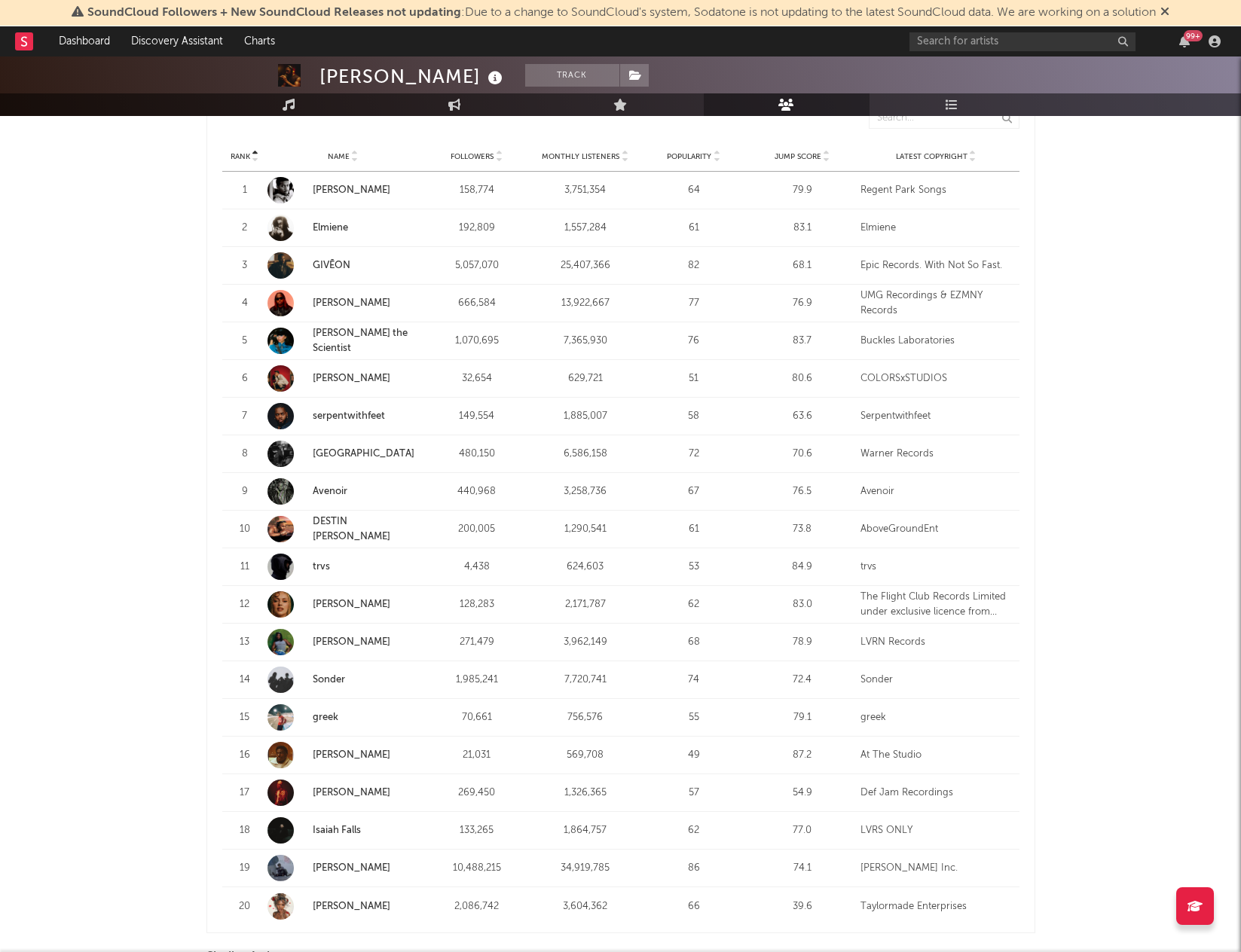
scroll to position [593, 0]
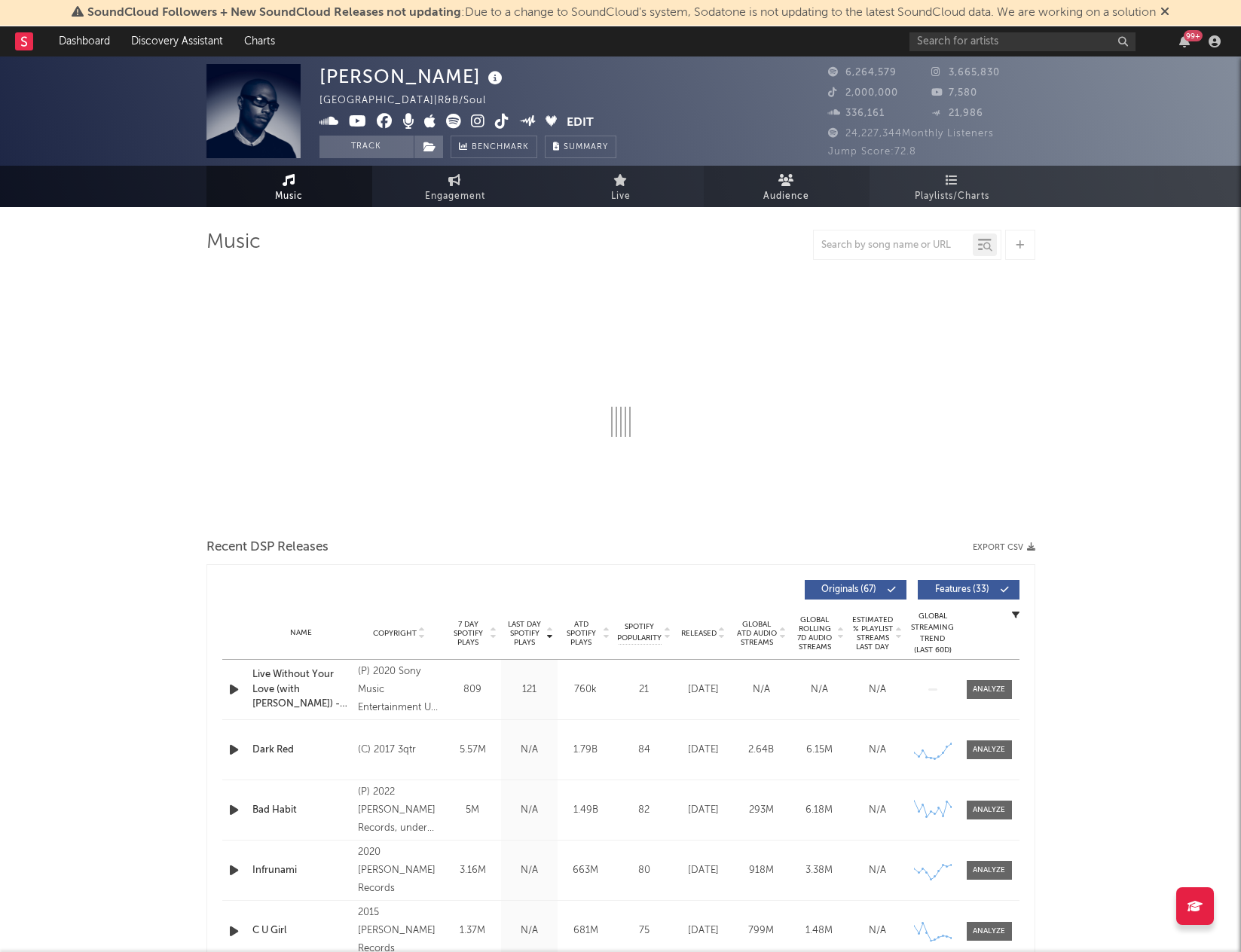
click at [790, 198] on span "Audience" at bounding box center [786, 196] width 46 height 18
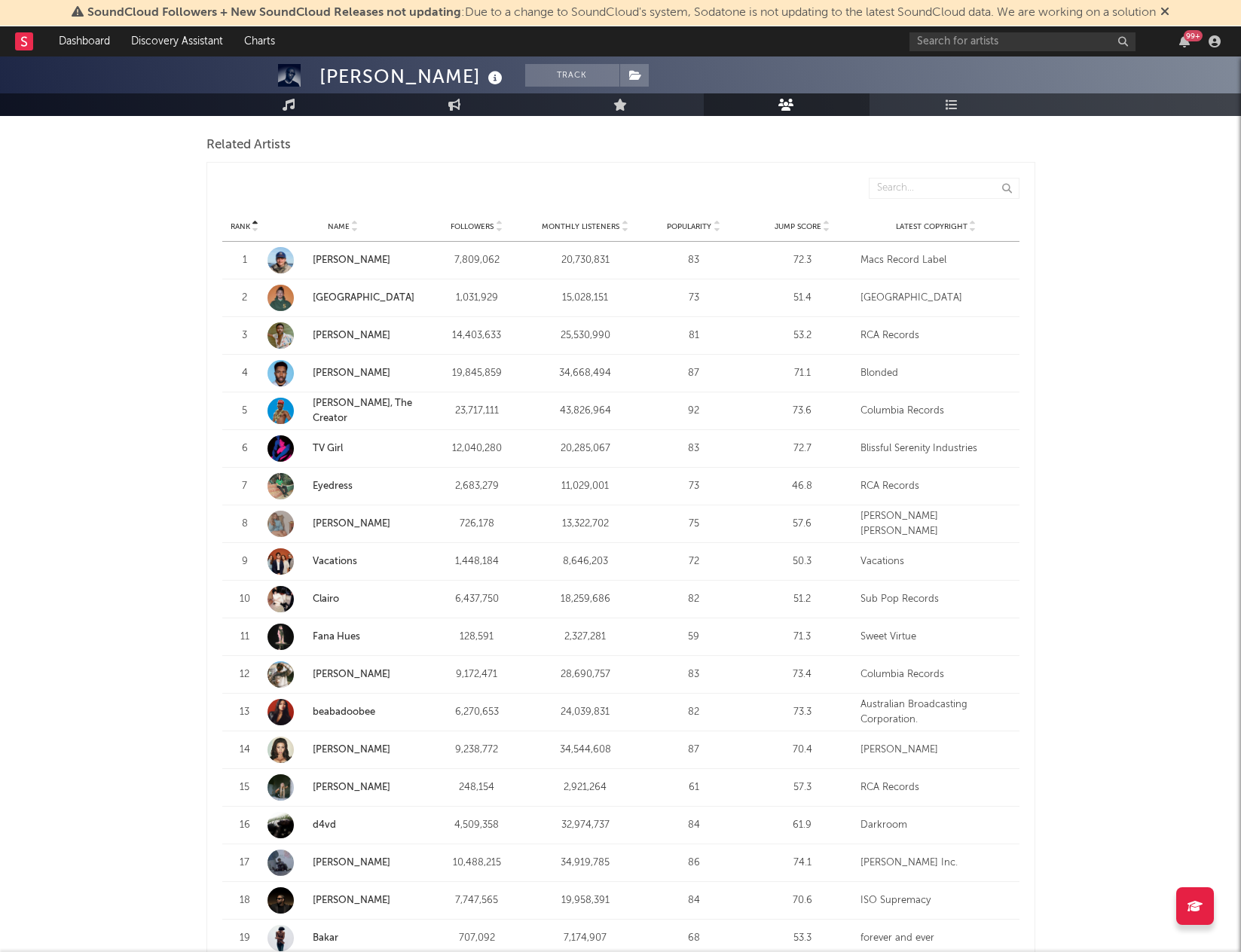
scroll to position [614, 0]
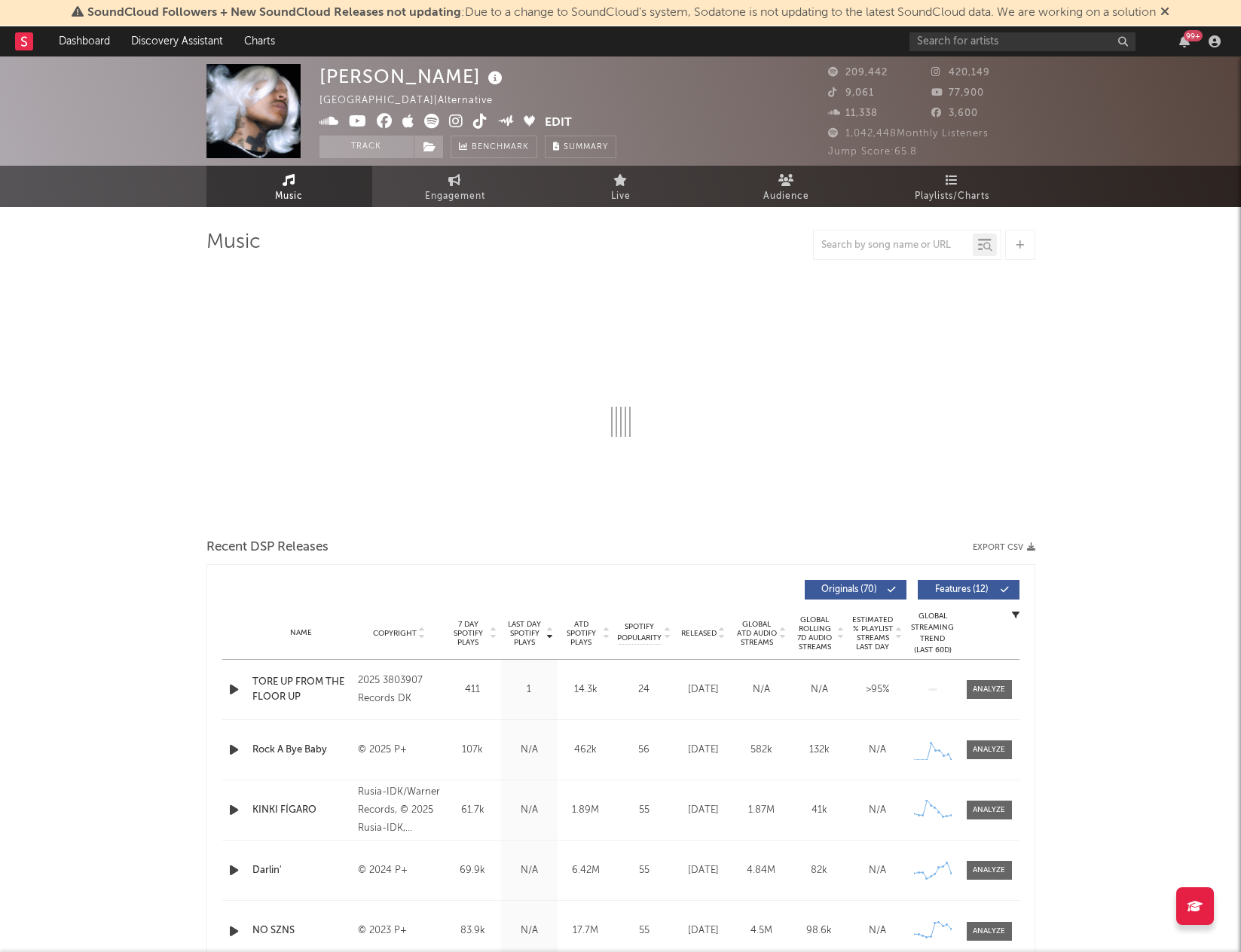
select select "6m"
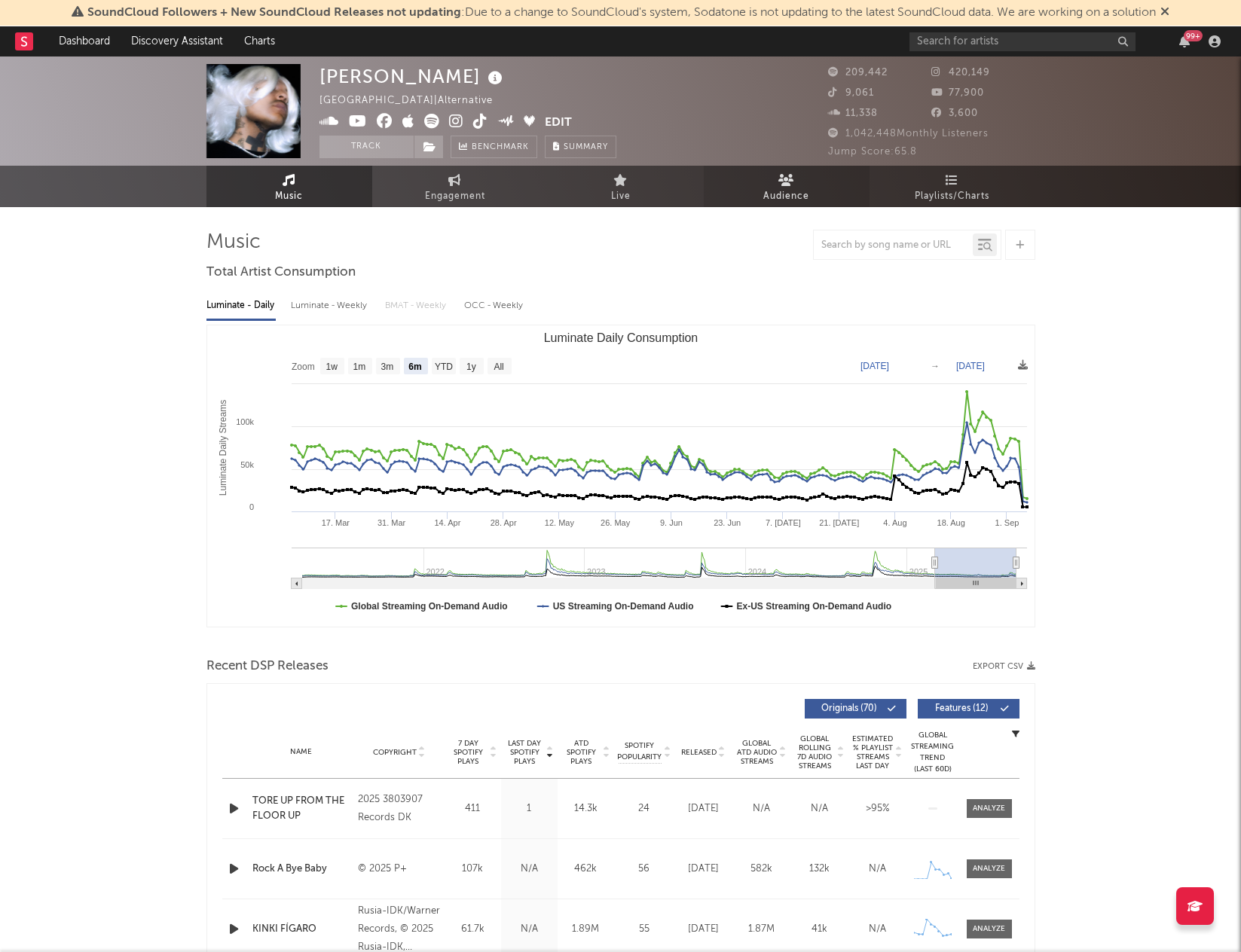
click at [793, 187] on span "Audience" at bounding box center [786, 196] width 46 height 18
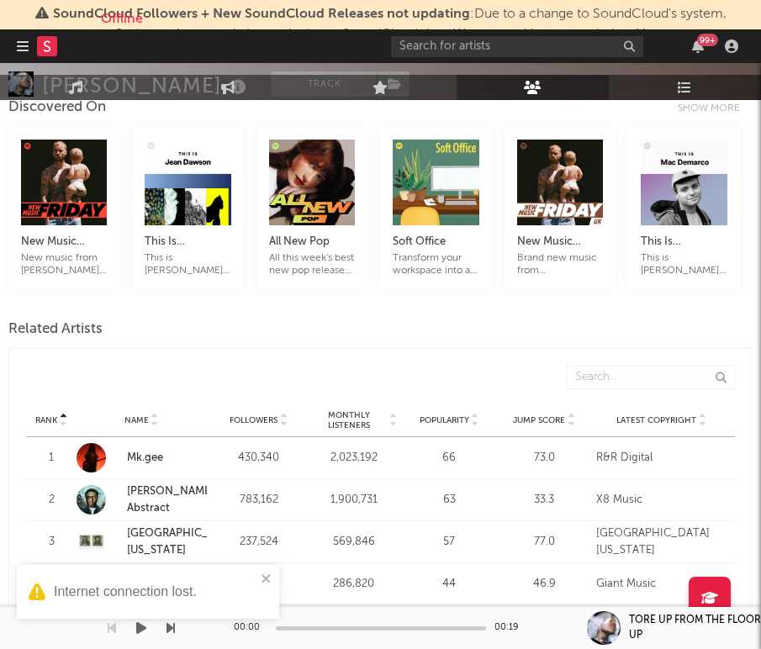
scroll to position [551, 0]
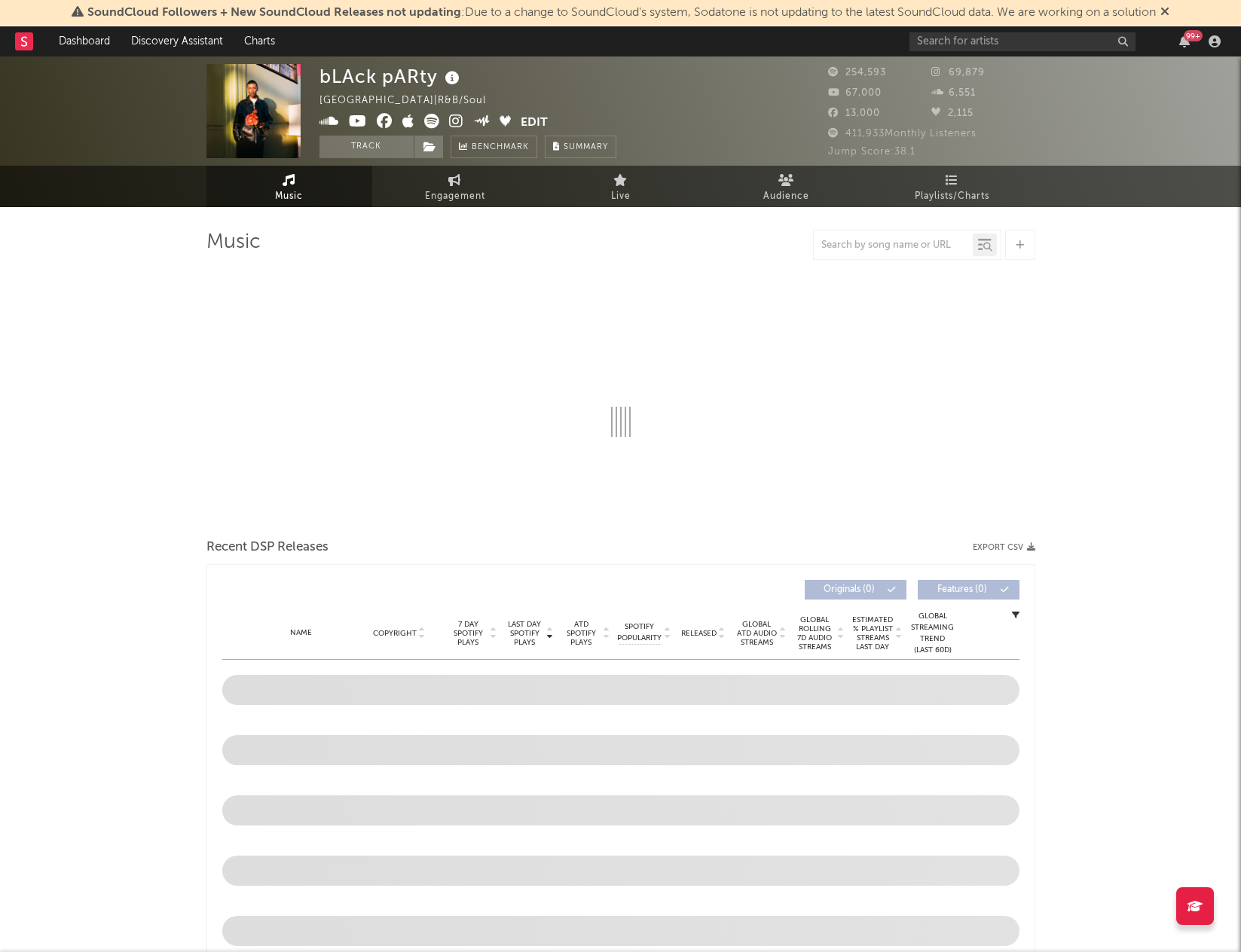
select select "6m"
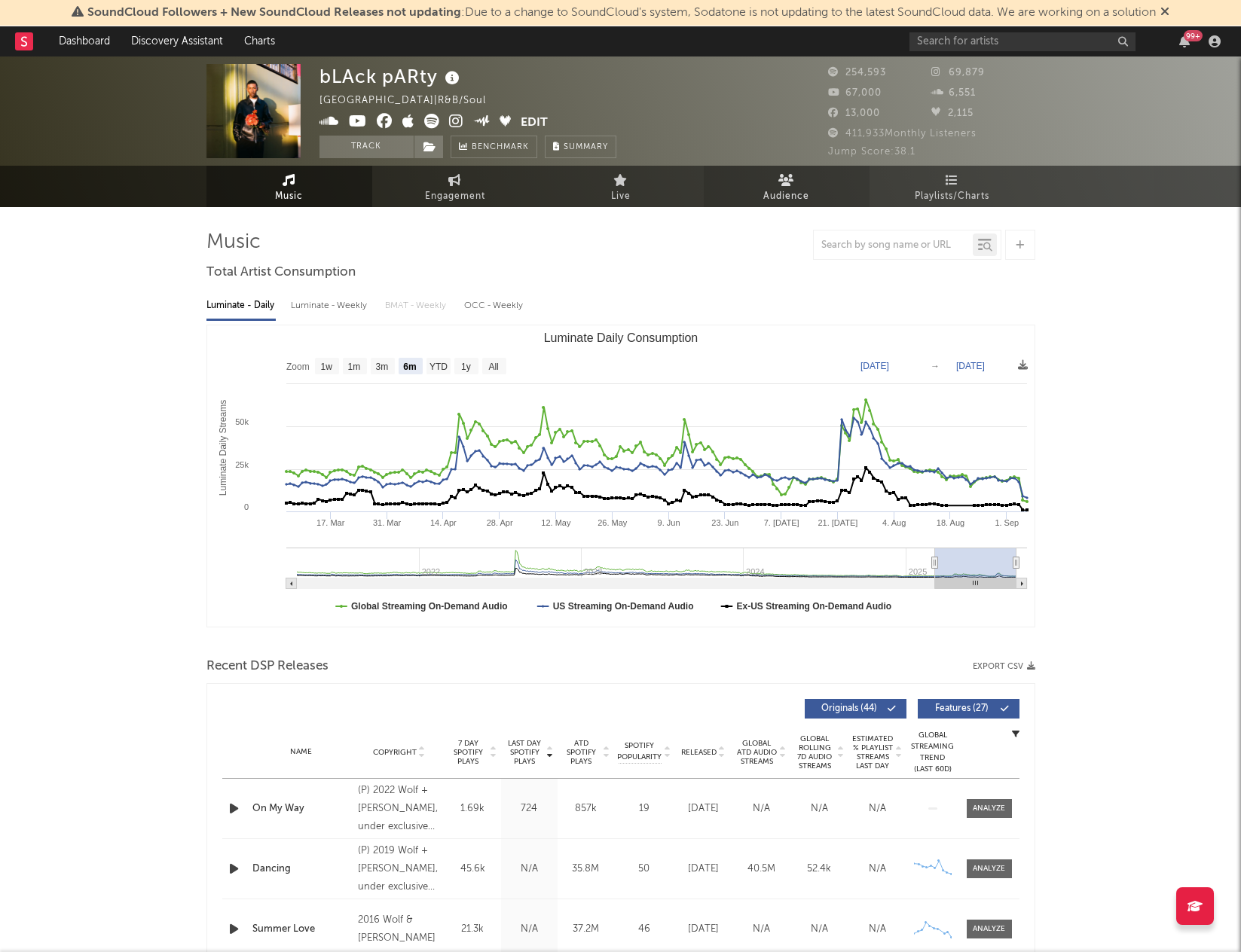
click at [789, 189] on span "Audience" at bounding box center [786, 196] width 46 height 18
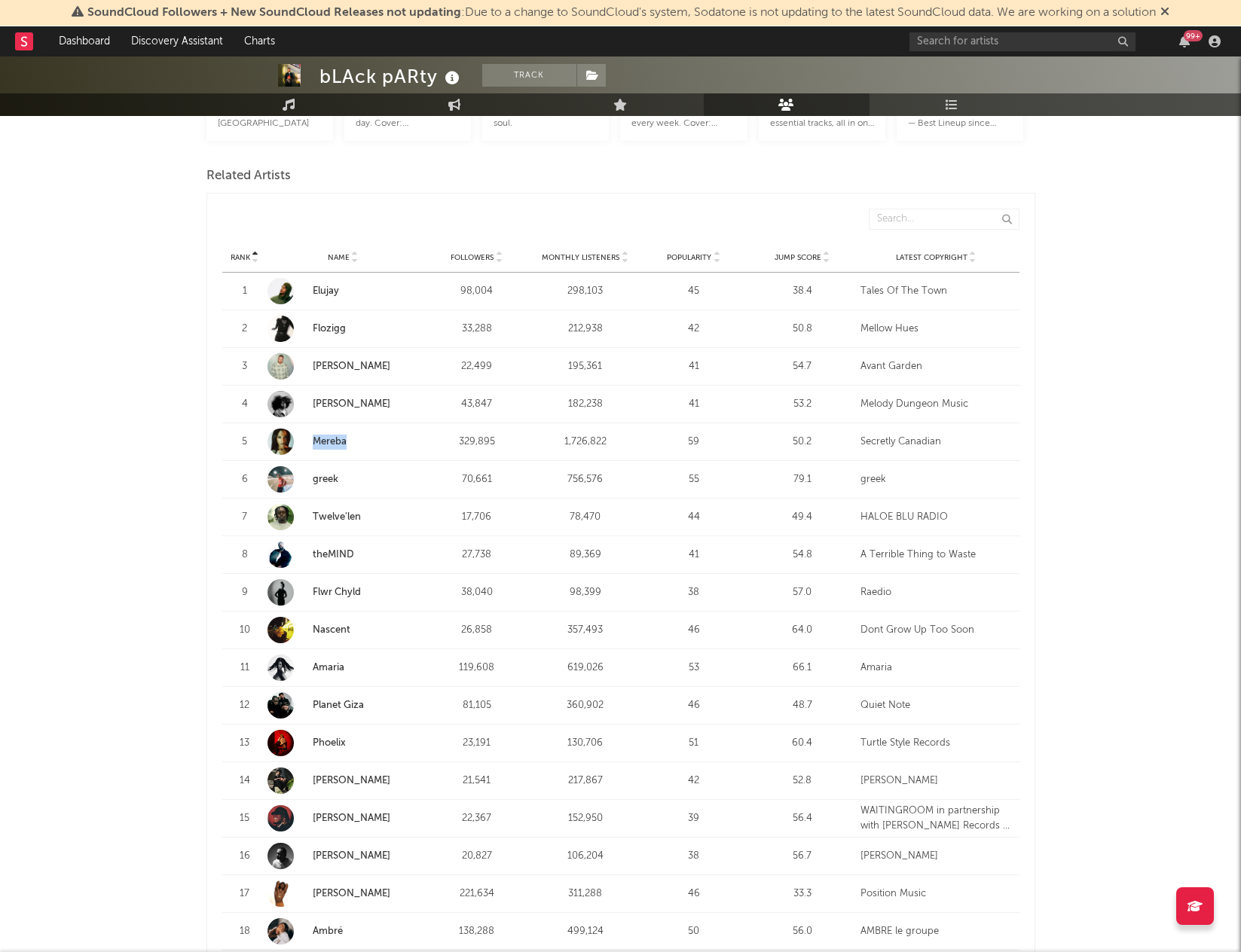
scroll to position [514, 0]
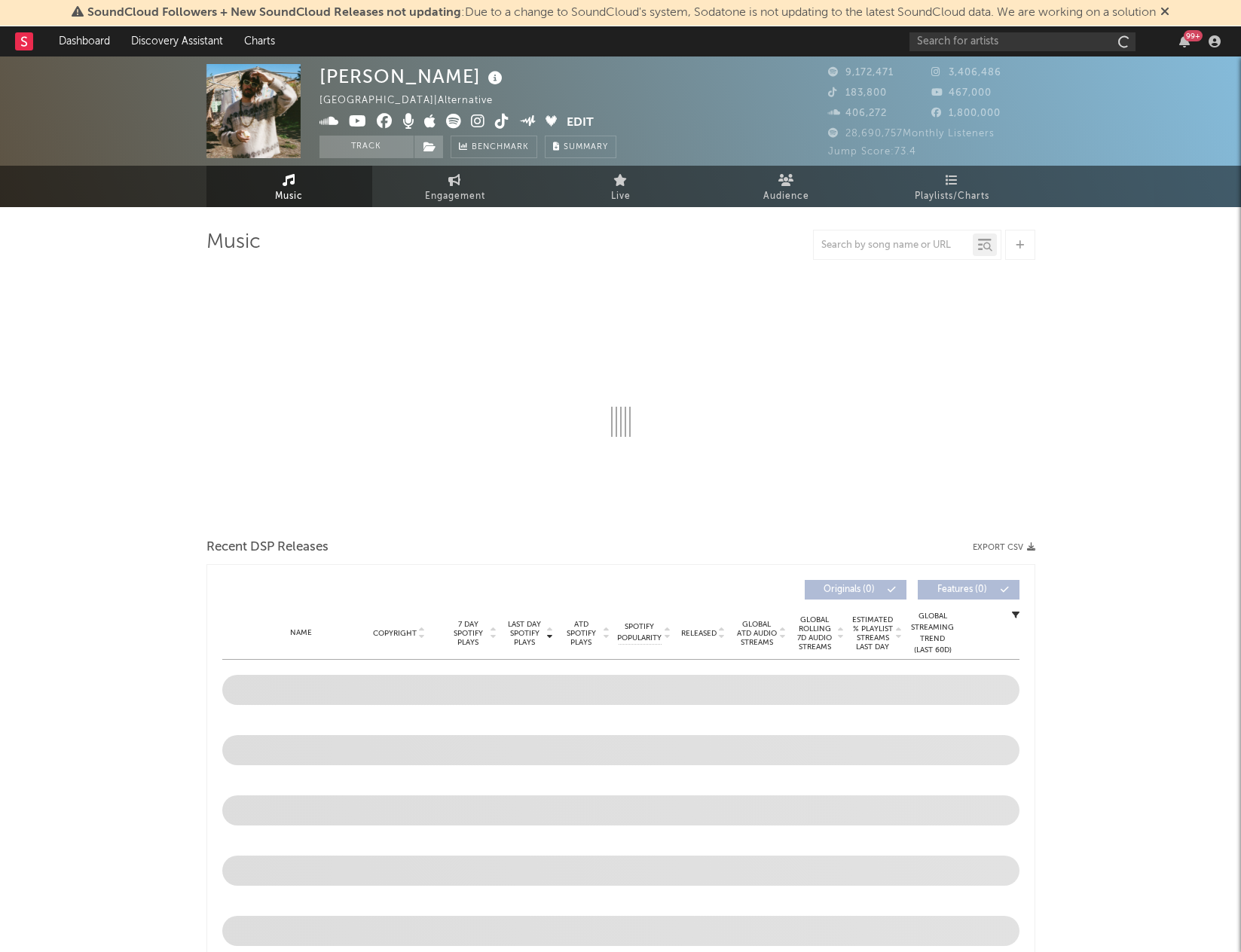
select select "6m"
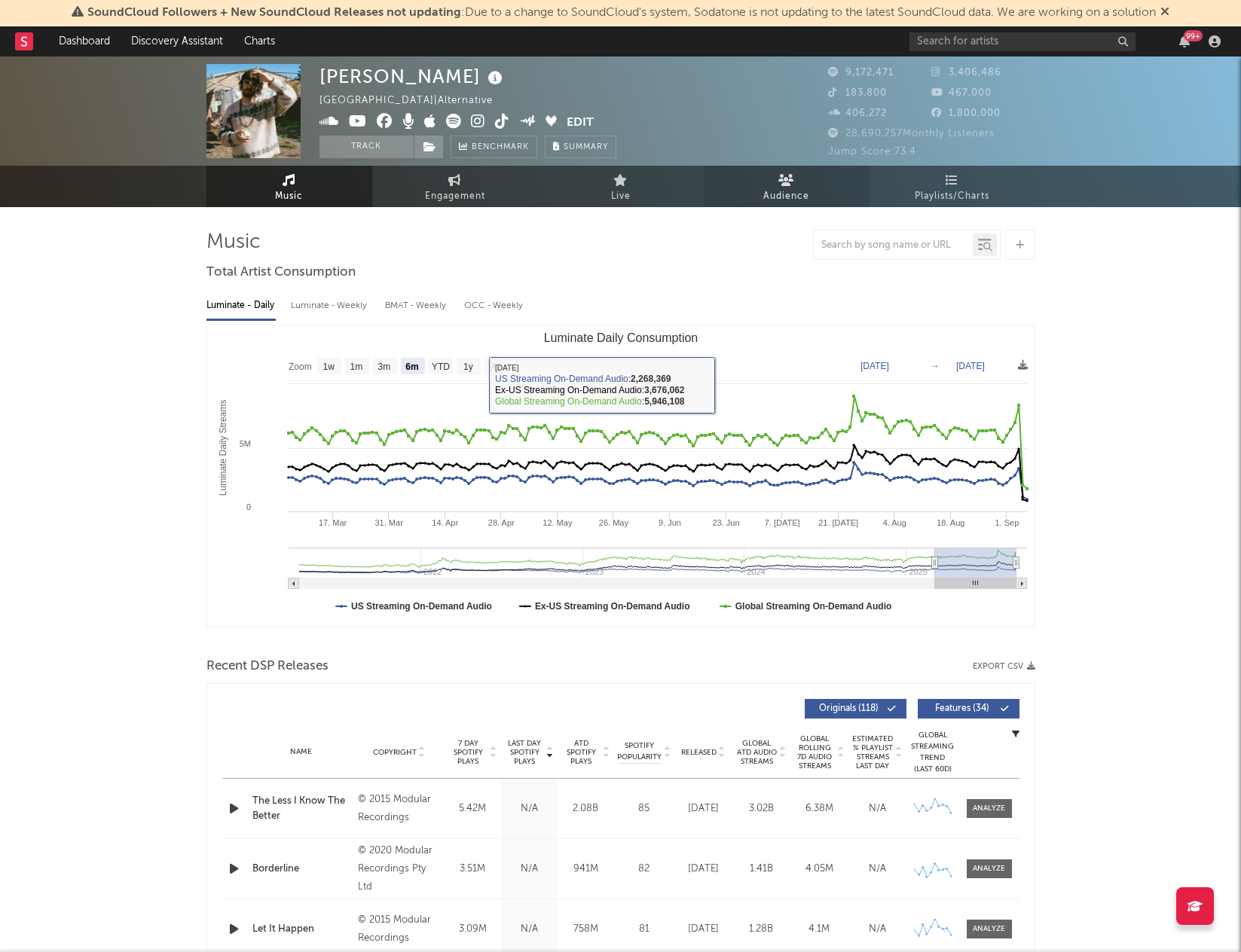
click at [792, 192] on span "Audience" at bounding box center [786, 196] width 46 height 18
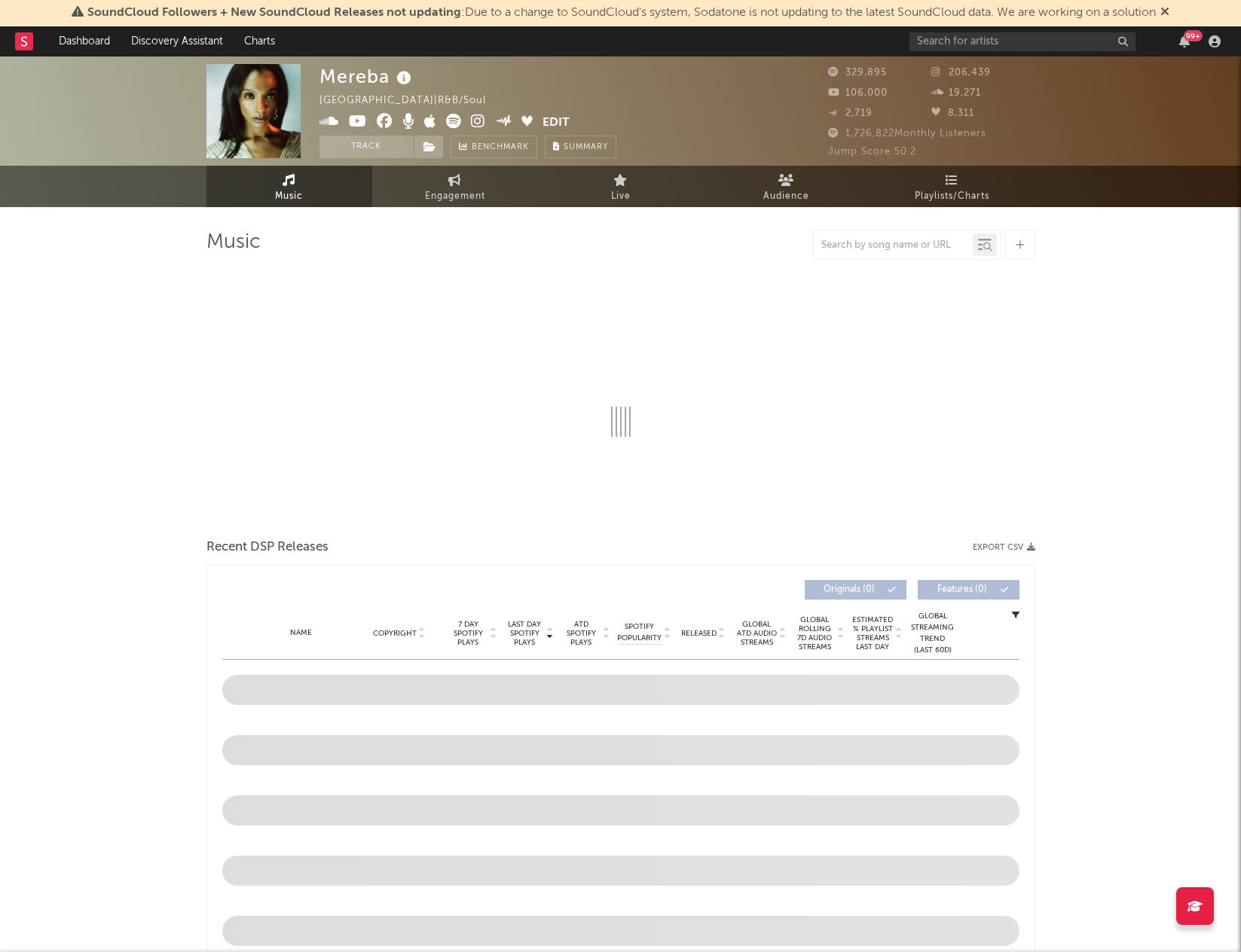
select select "6m"
